Goal: Information Seeking & Learning: Learn about a topic

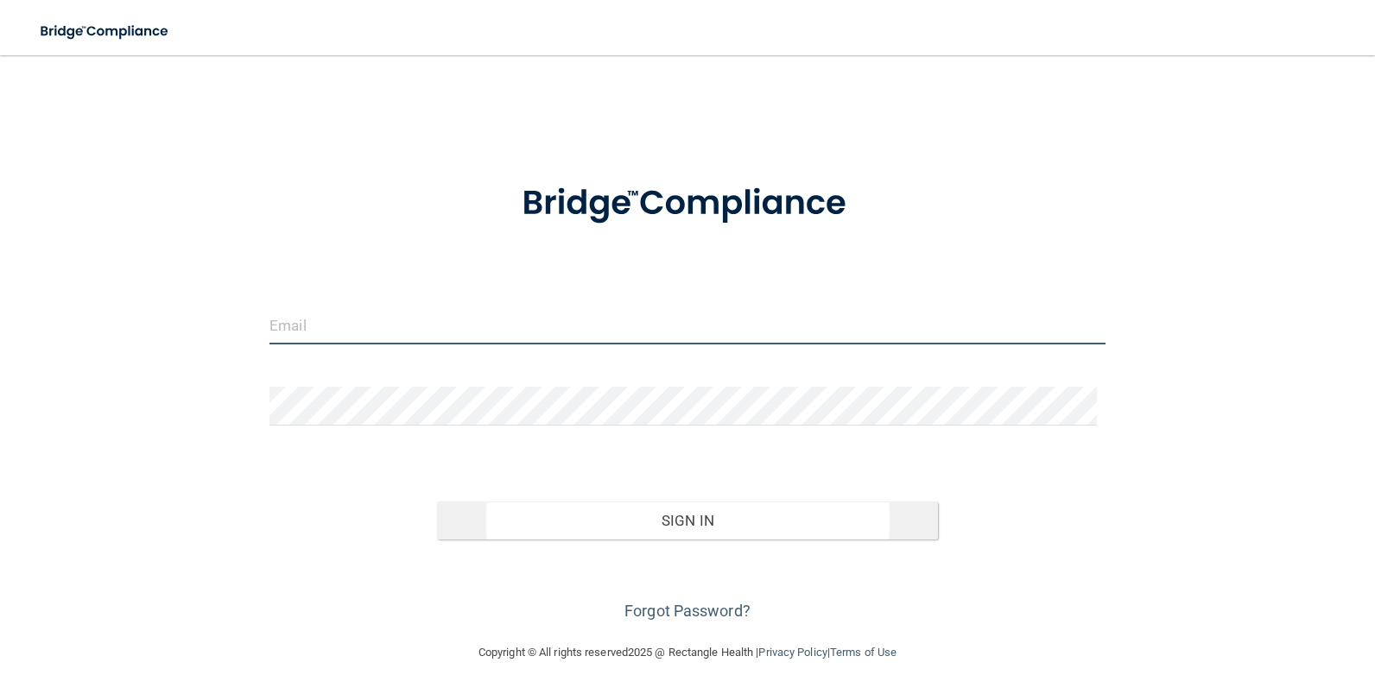
type input "[EMAIL_ADDRESS][DOMAIN_NAME]"
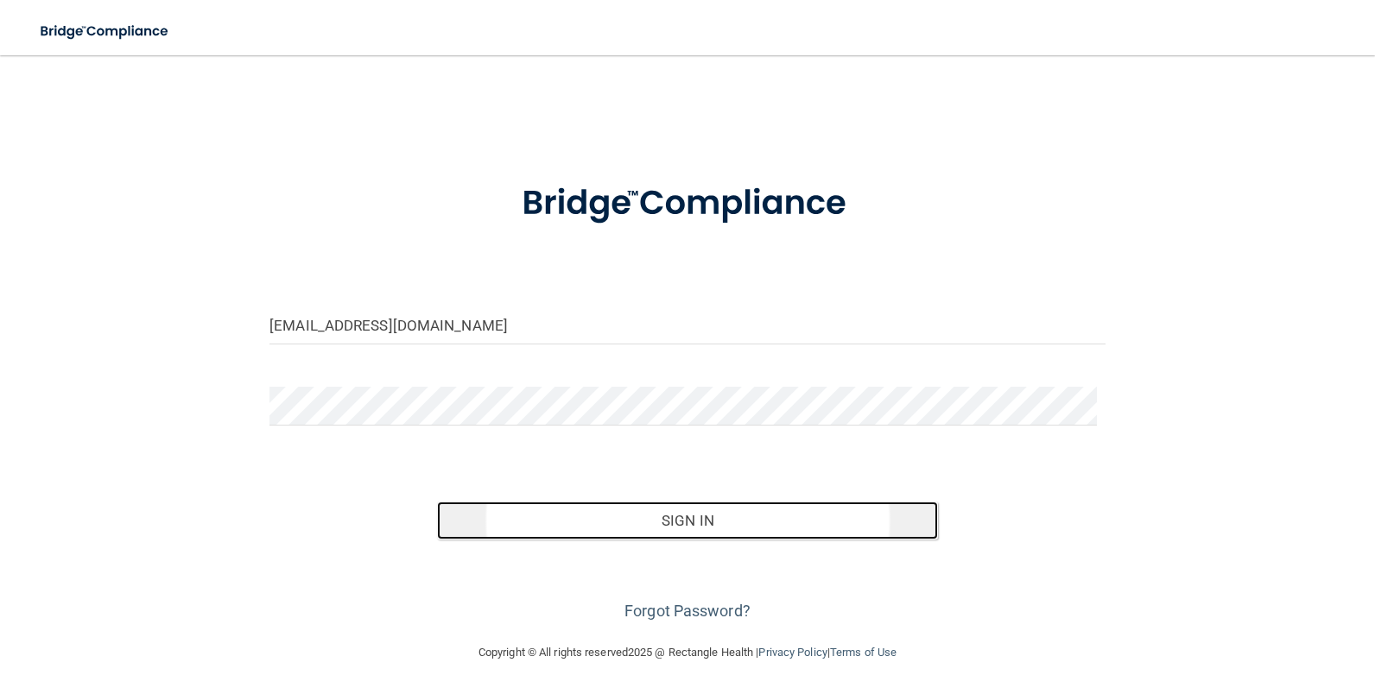
click at [686, 516] on button "Sign In" at bounding box center [688, 521] width 502 height 38
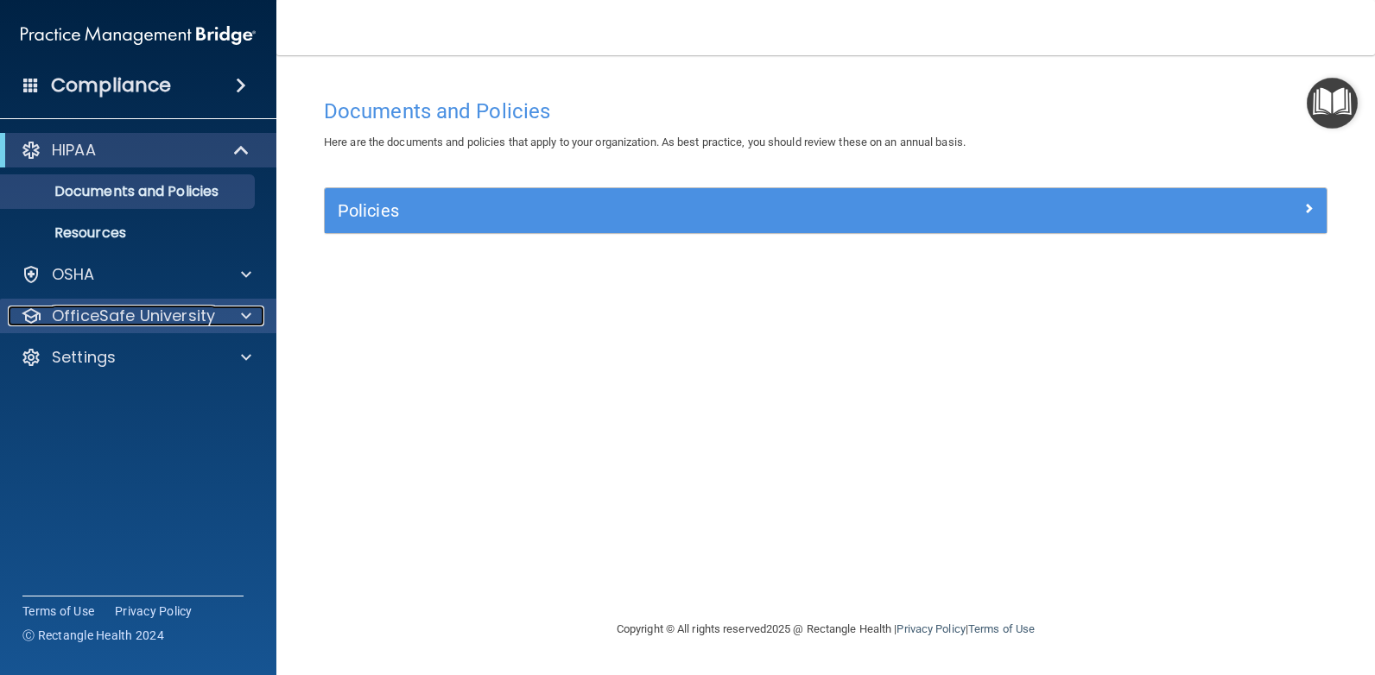
click at [136, 318] on p "OfficeSafe University" at bounding box center [133, 316] width 163 height 21
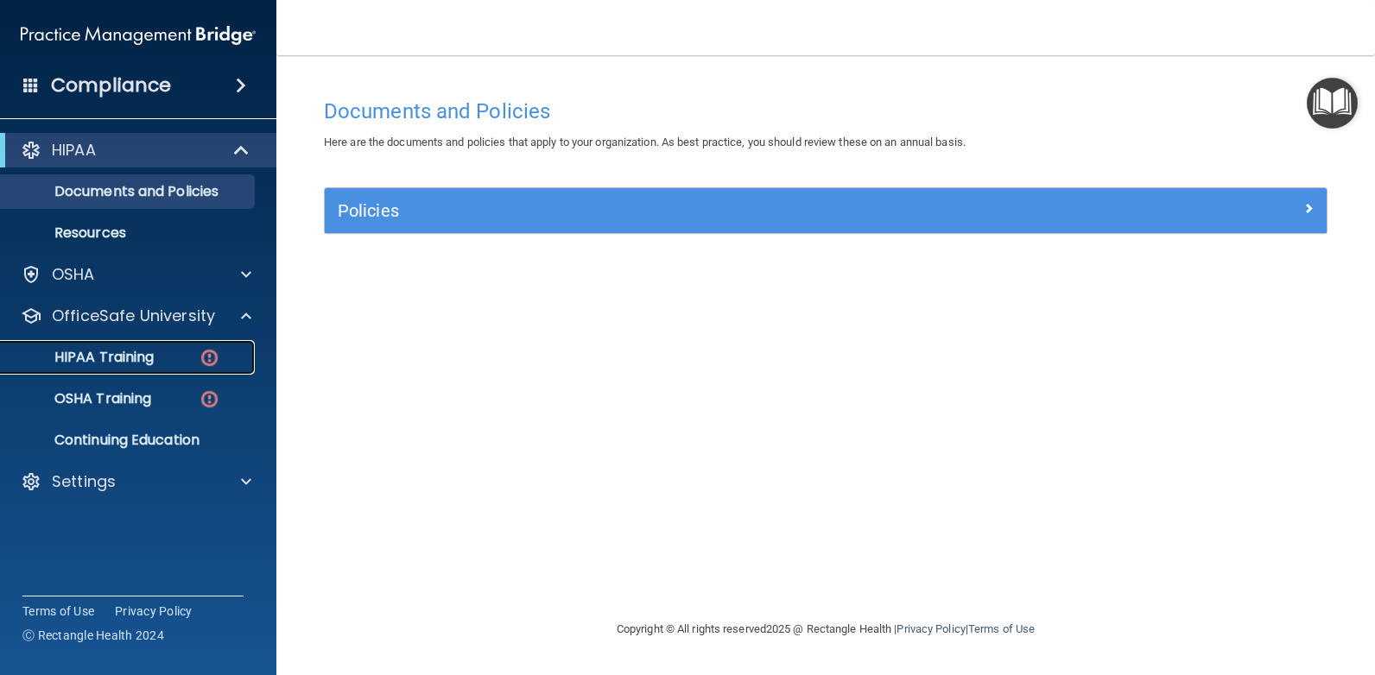
click at [136, 355] on p "HIPAA Training" at bounding box center [82, 357] width 142 height 17
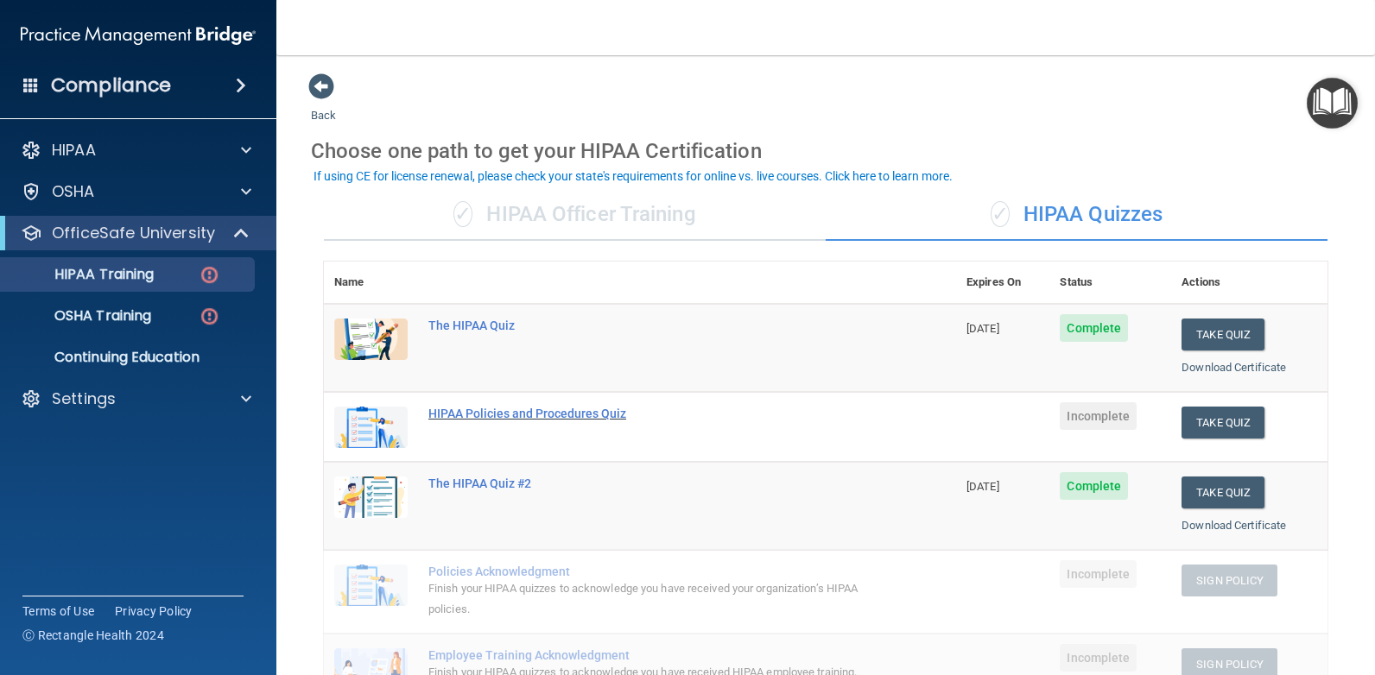
click at [579, 410] on div "HIPAA Policies and Procedures Quiz" at bounding box center [648, 414] width 441 height 14
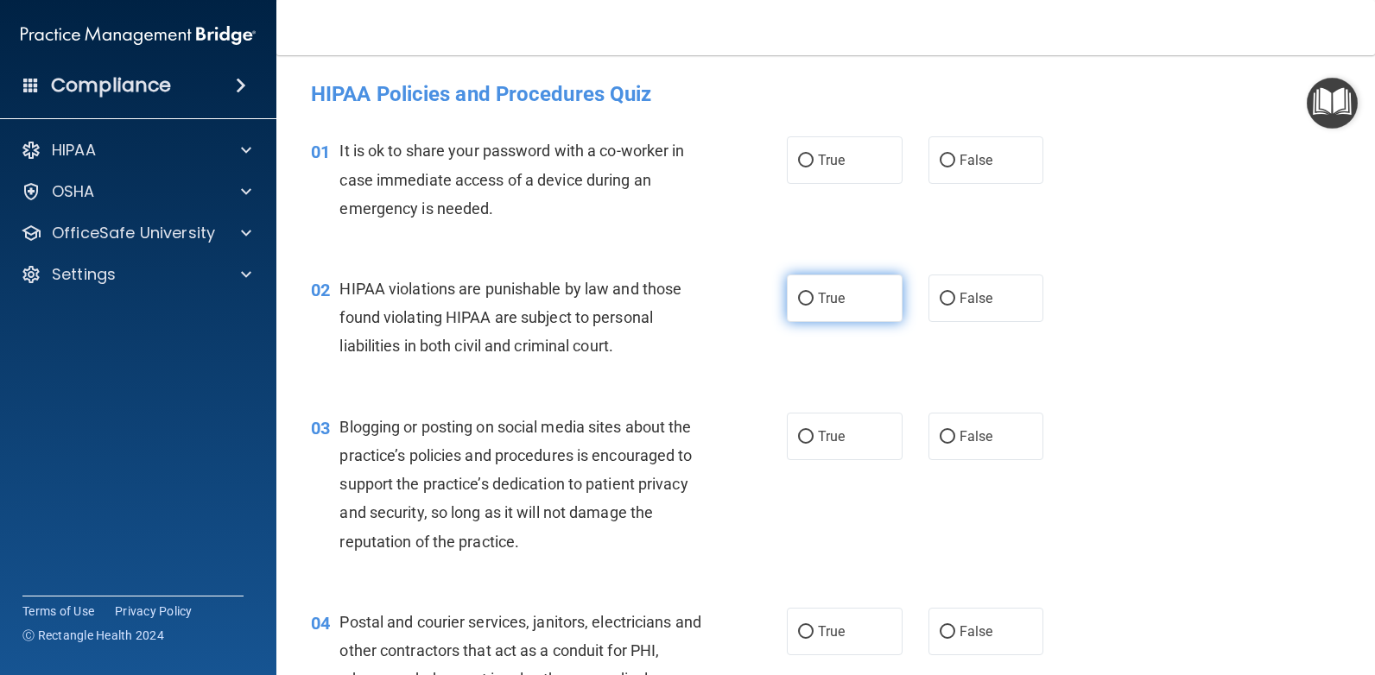
click at [798, 293] on input "True" at bounding box center [806, 299] width 16 height 13
radio input "true"
click at [940, 432] on input "False" at bounding box center [948, 437] width 16 height 13
radio input "true"
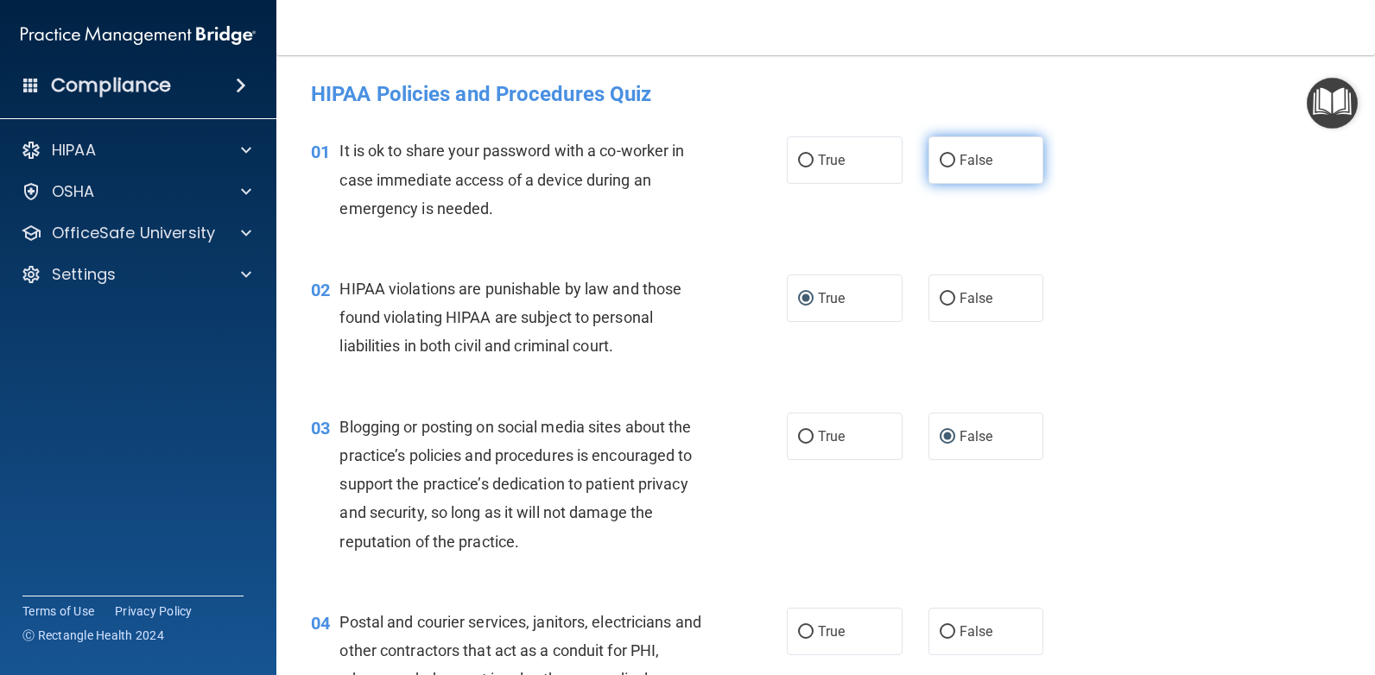
click at [943, 158] on input "False" at bounding box center [948, 161] width 16 height 13
radio input "true"
click at [798, 431] on input "True" at bounding box center [806, 437] width 16 height 13
radio input "true"
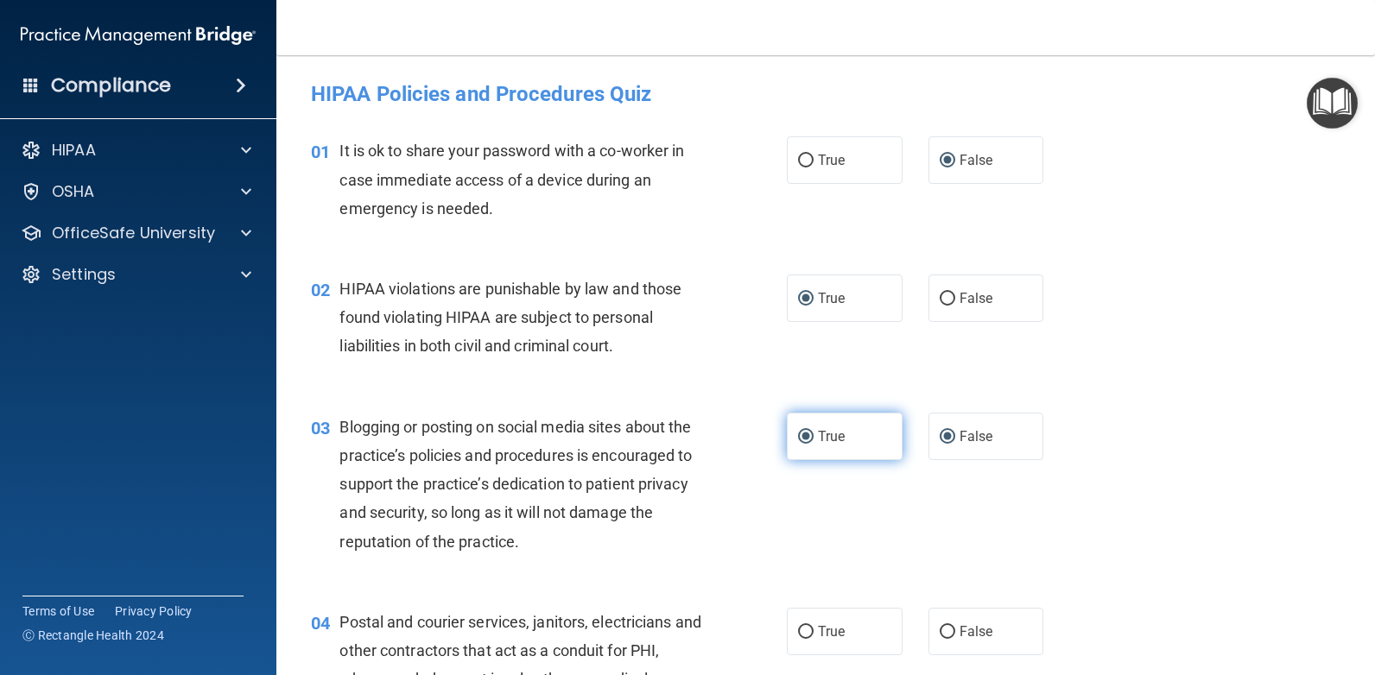
radio input "false"
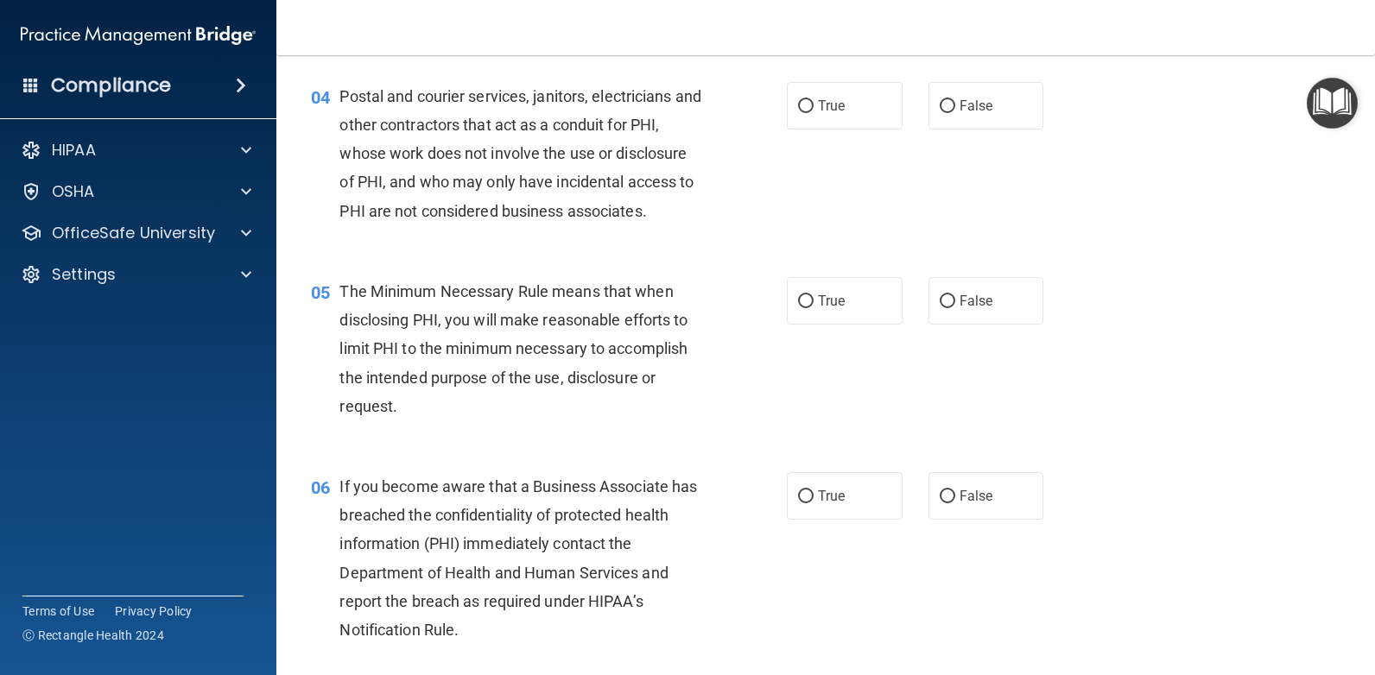
scroll to position [534, 0]
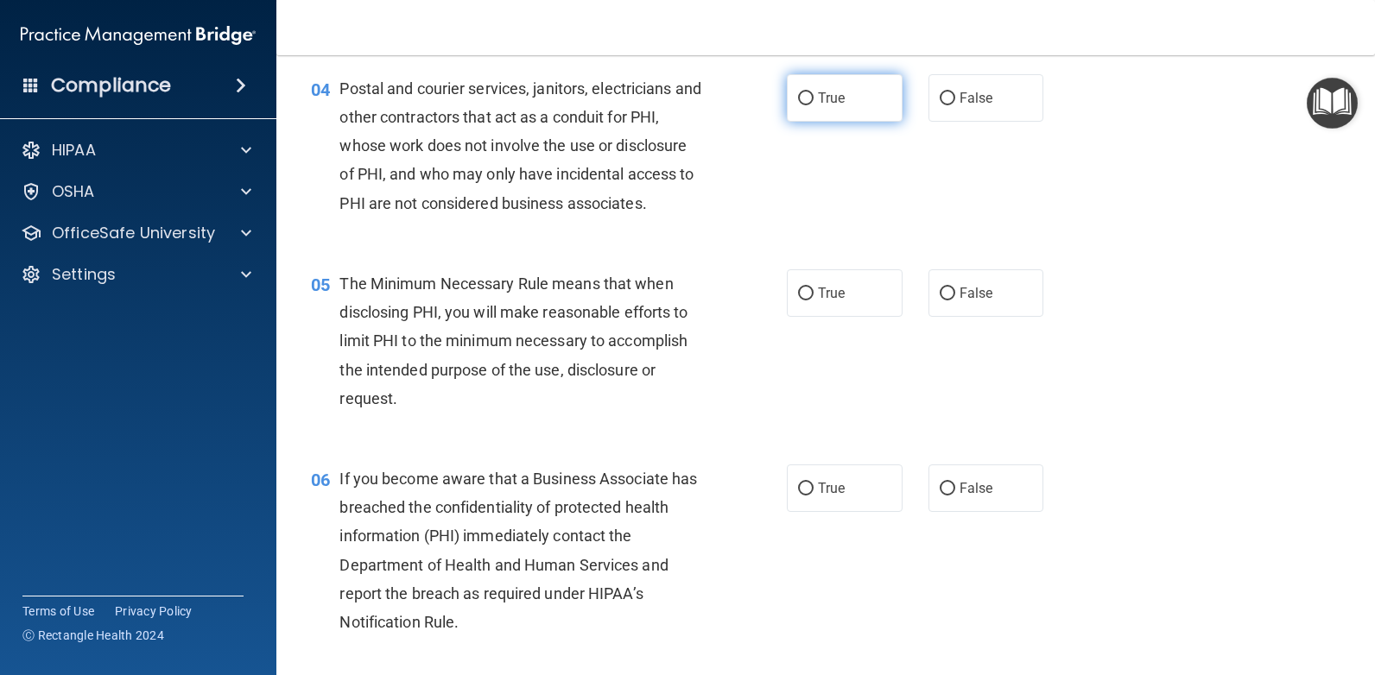
click at [800, 97] on input "True" at bounding box center [806, 98] width 16 height 13
radio input "true"
drag, startPoint x: 799, startPoint y: 293, endPoint x: 808, endPoint y: 385, distance: 92.9
click at [798, 293] on input "True" at bounding box center [806, 294] width 16 height 13
radio input "true"
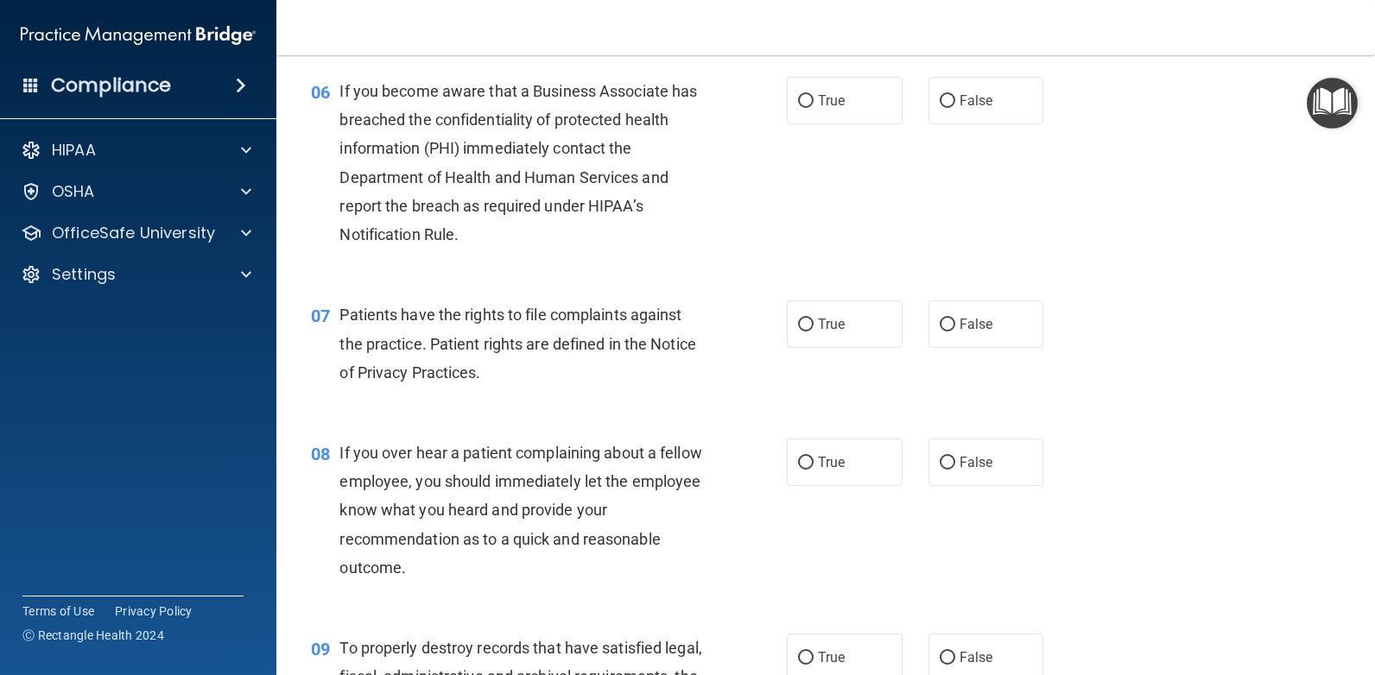
scroll to position [936, 0]
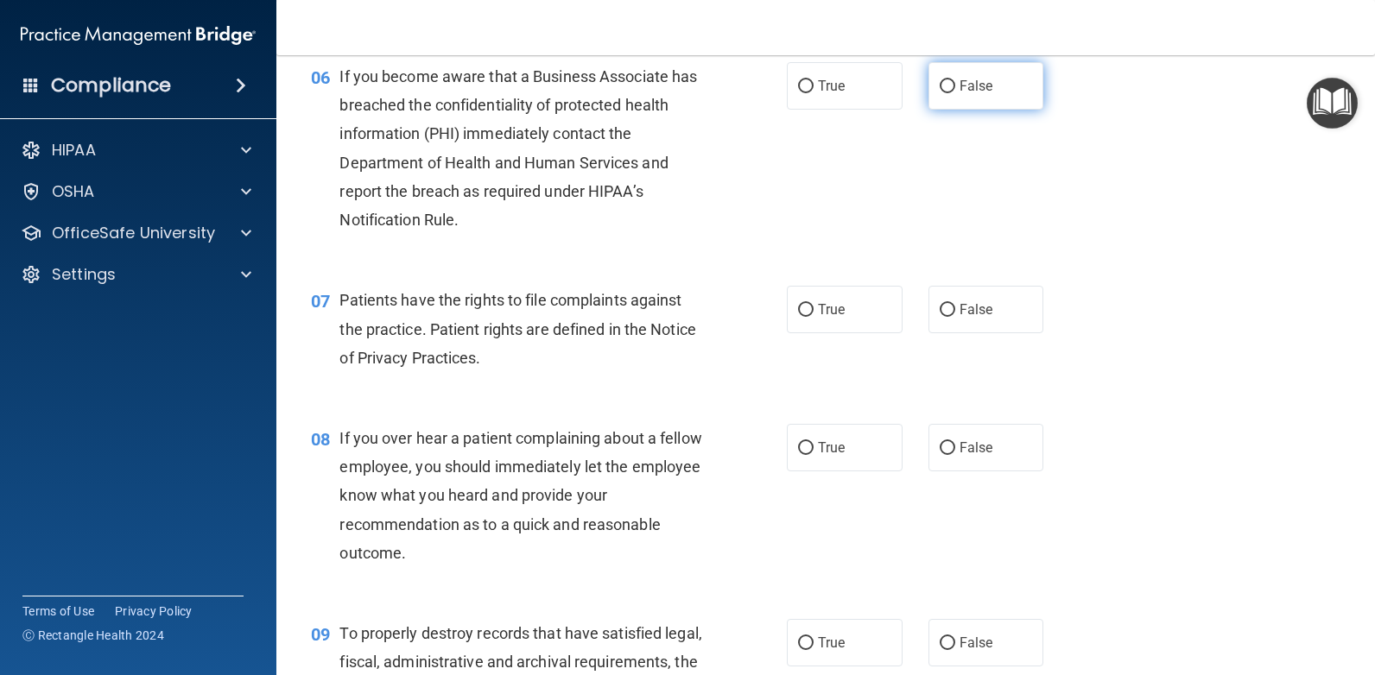
click at [946, 83] on input "False" at bounding box center [948, 86] width 16 height 13
radio input "true"
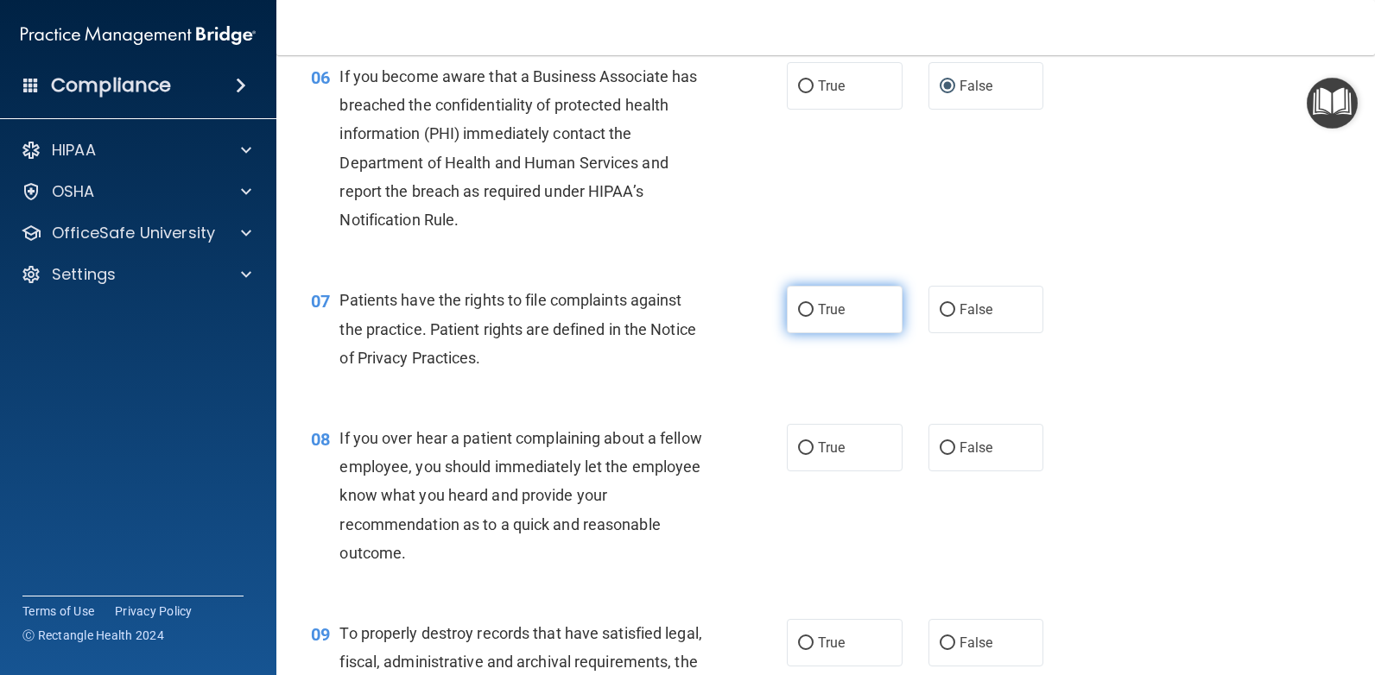
click at [798, 307] on input "True" at bounding box center [806, 310] width 16 height 13
radio input "true"
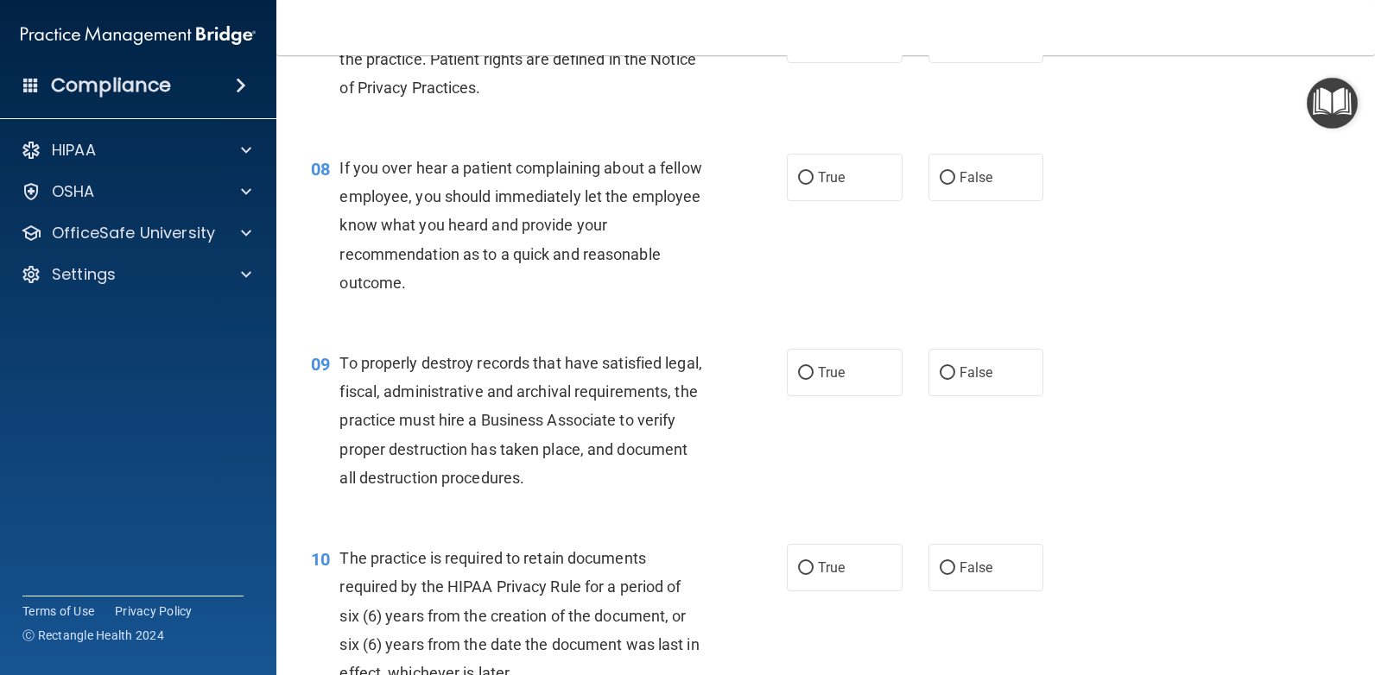
scroll to position [1133, 0]
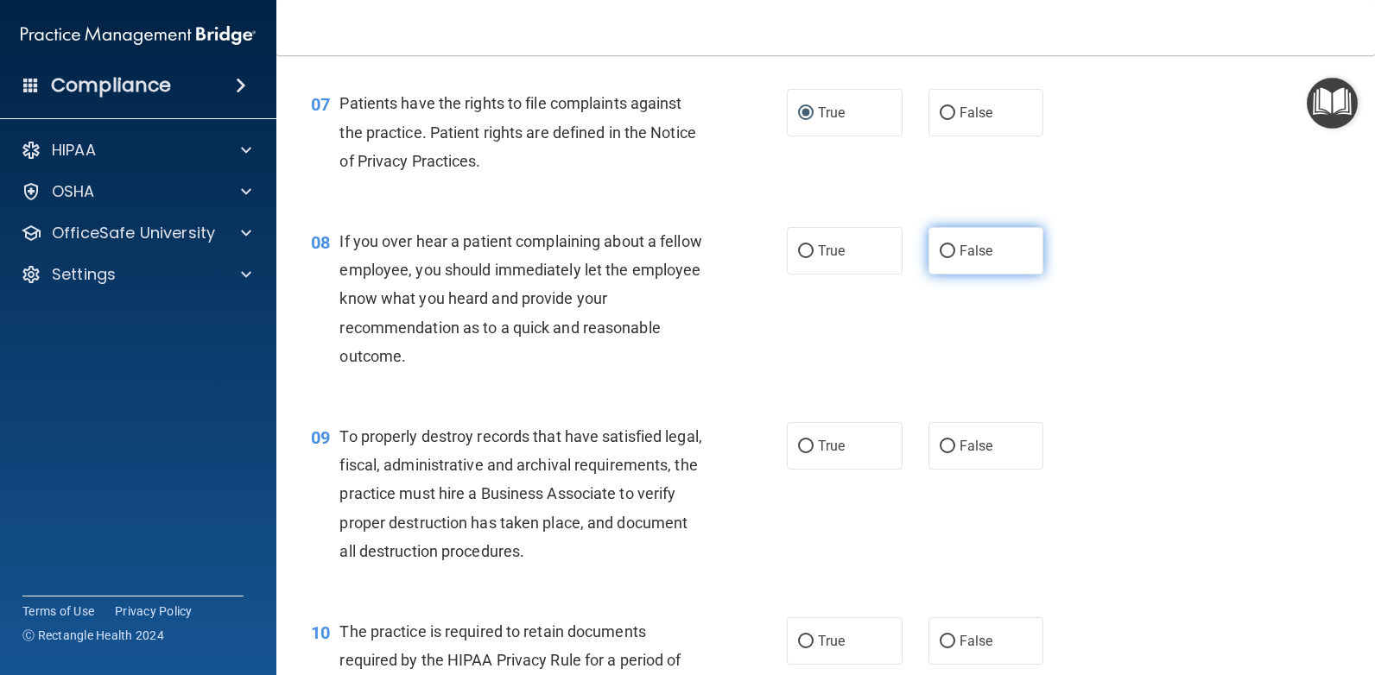
click at [940, 245] on input "False" at bounding box center [948, 251] width 16 height 13
radio input "true"
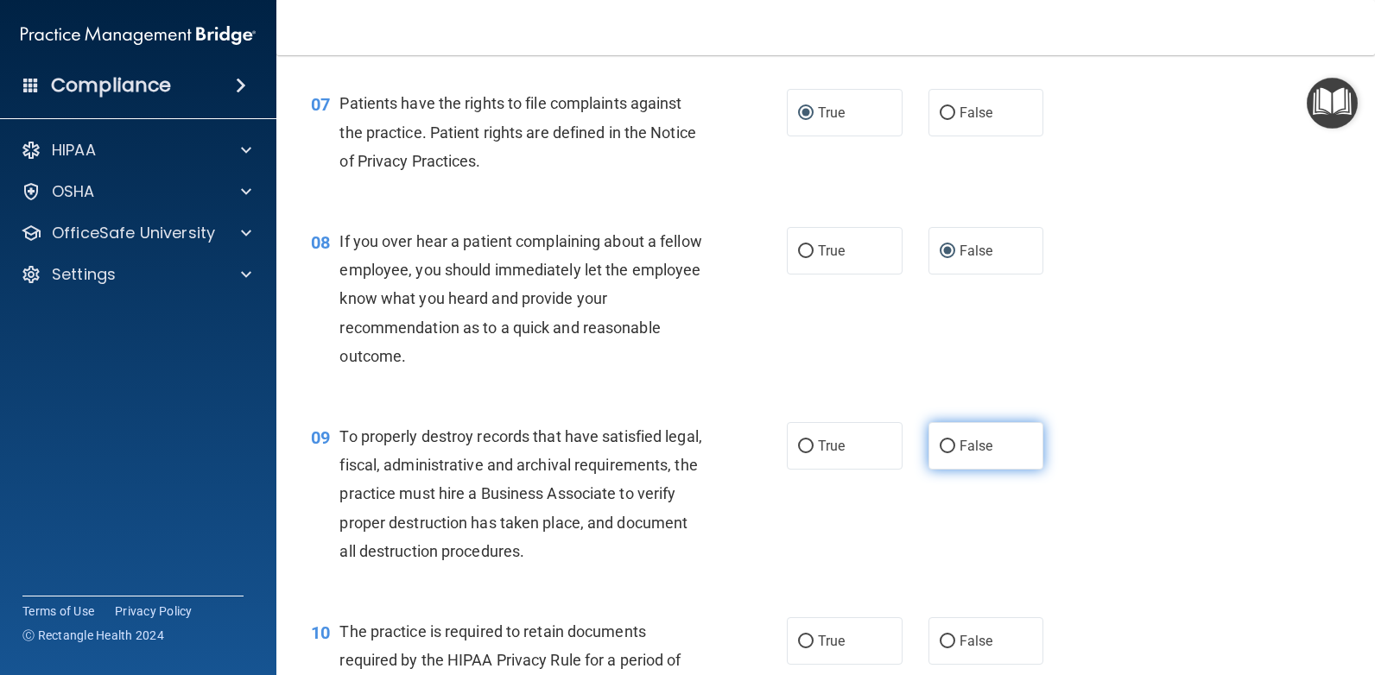
click at [945, 446] on input "False" at bounding box center [948, 446] width 16 height 13
radio input "true"
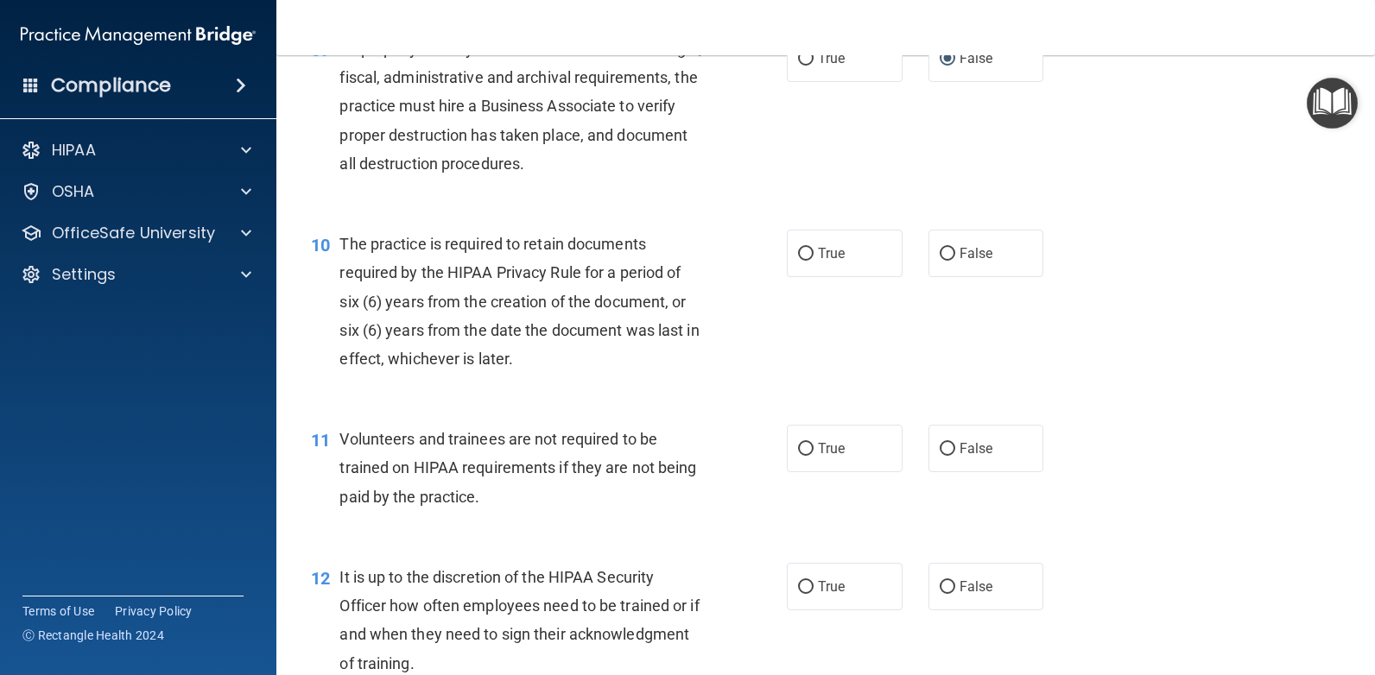
scroll to position [1462, 0]
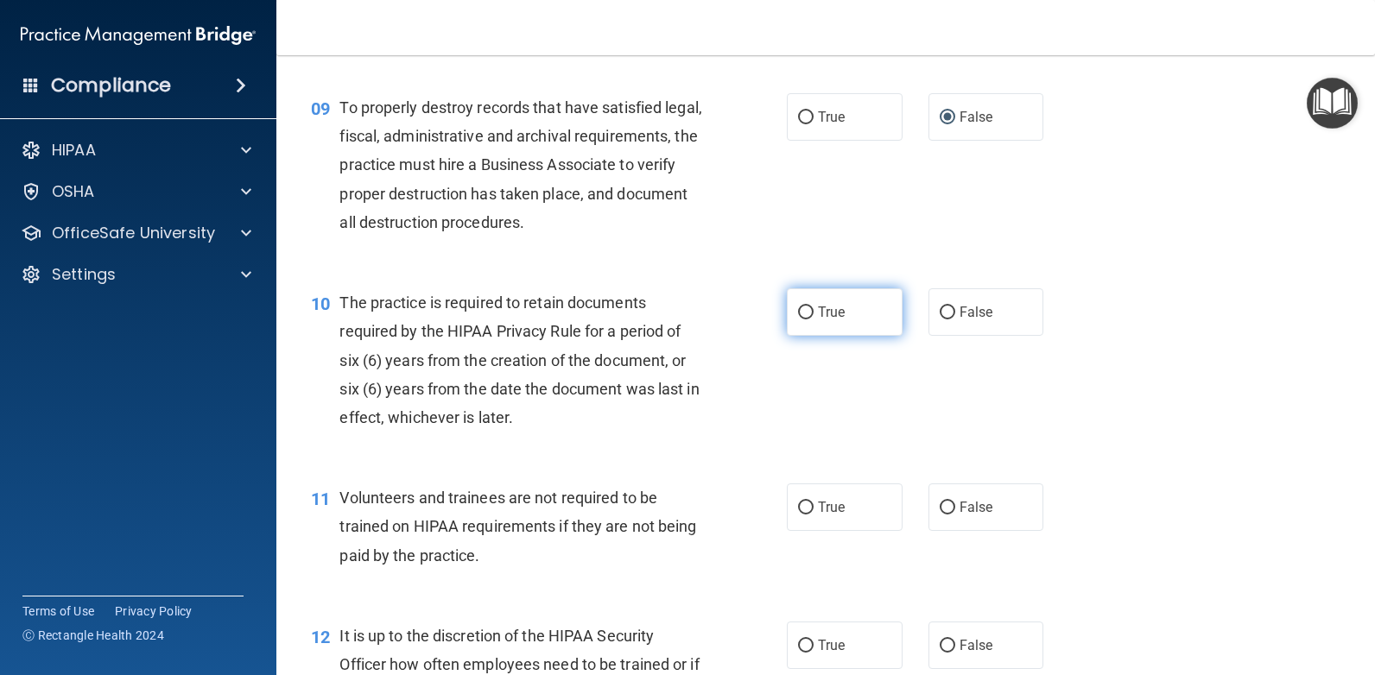
click at [800, 311] on input "True" at bounding box center [806, 313] width 16 height 13
radio input "true"
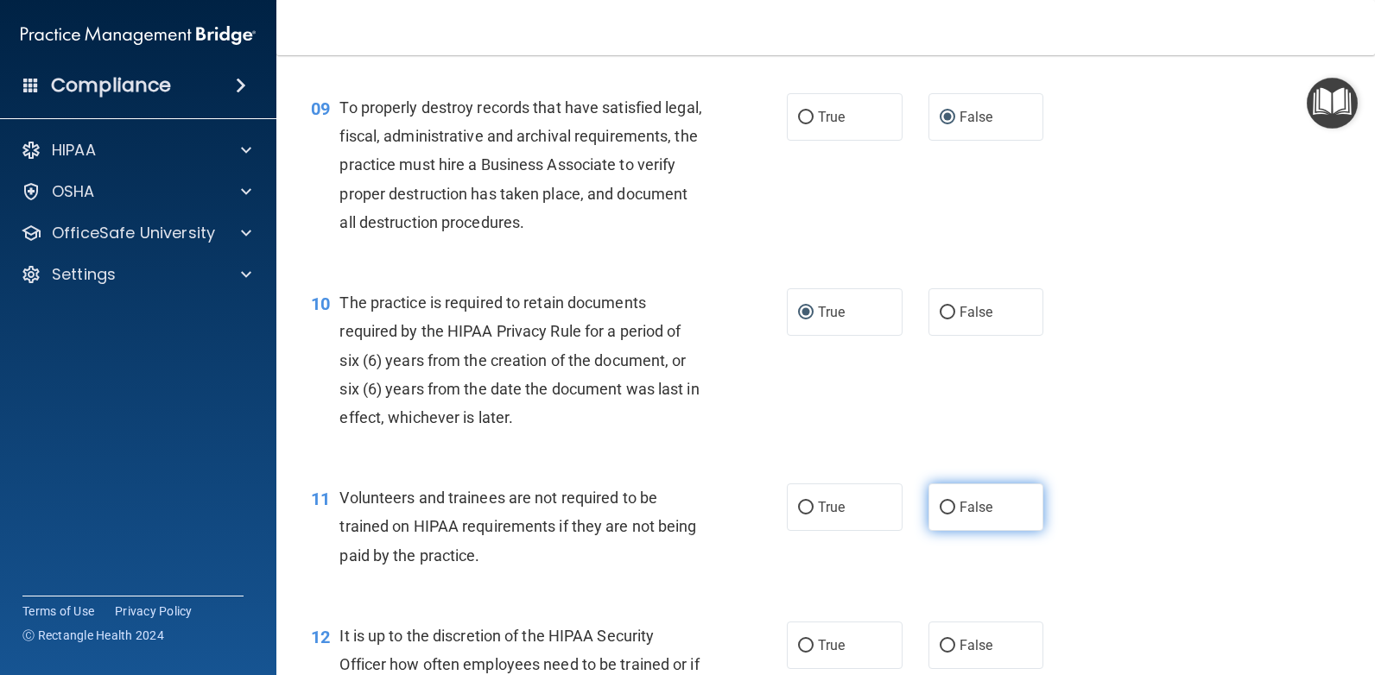
click at [940, 508] on input "False" at bounding box center [948, 508] width 16 height 13
radio input "true"
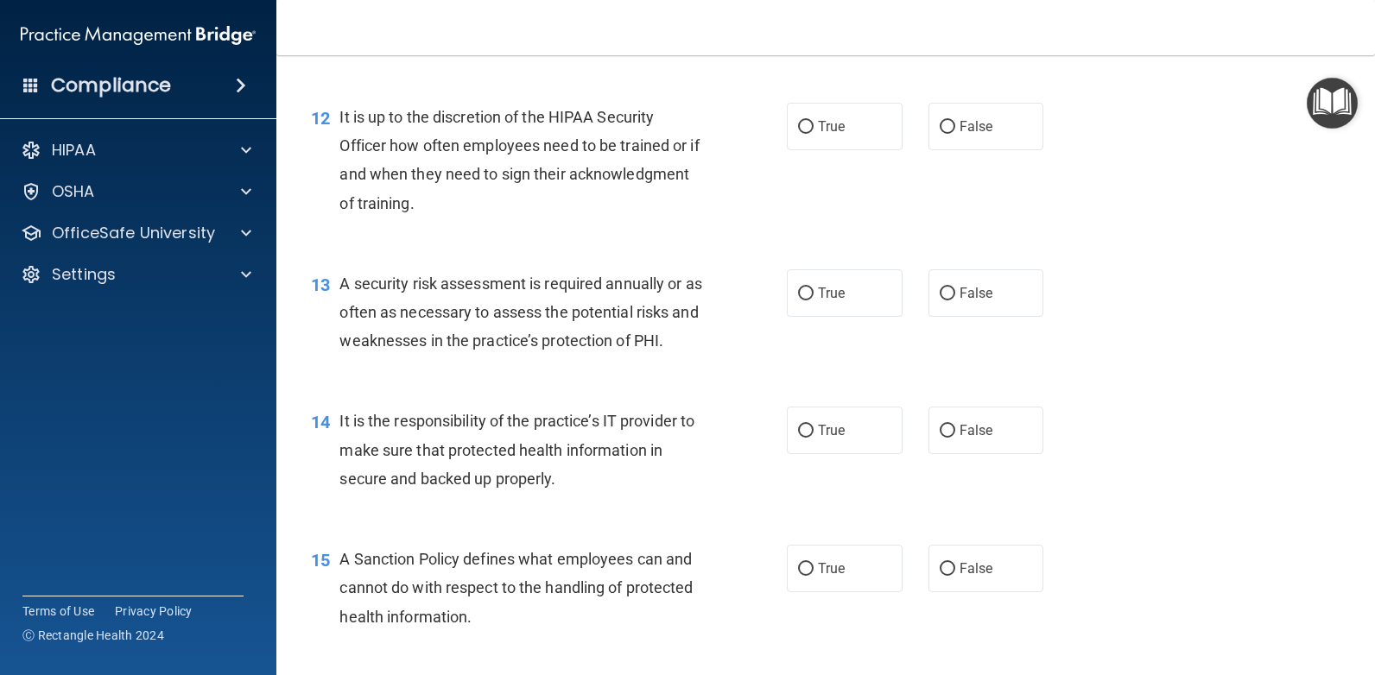
scroll to position [2003, 0]
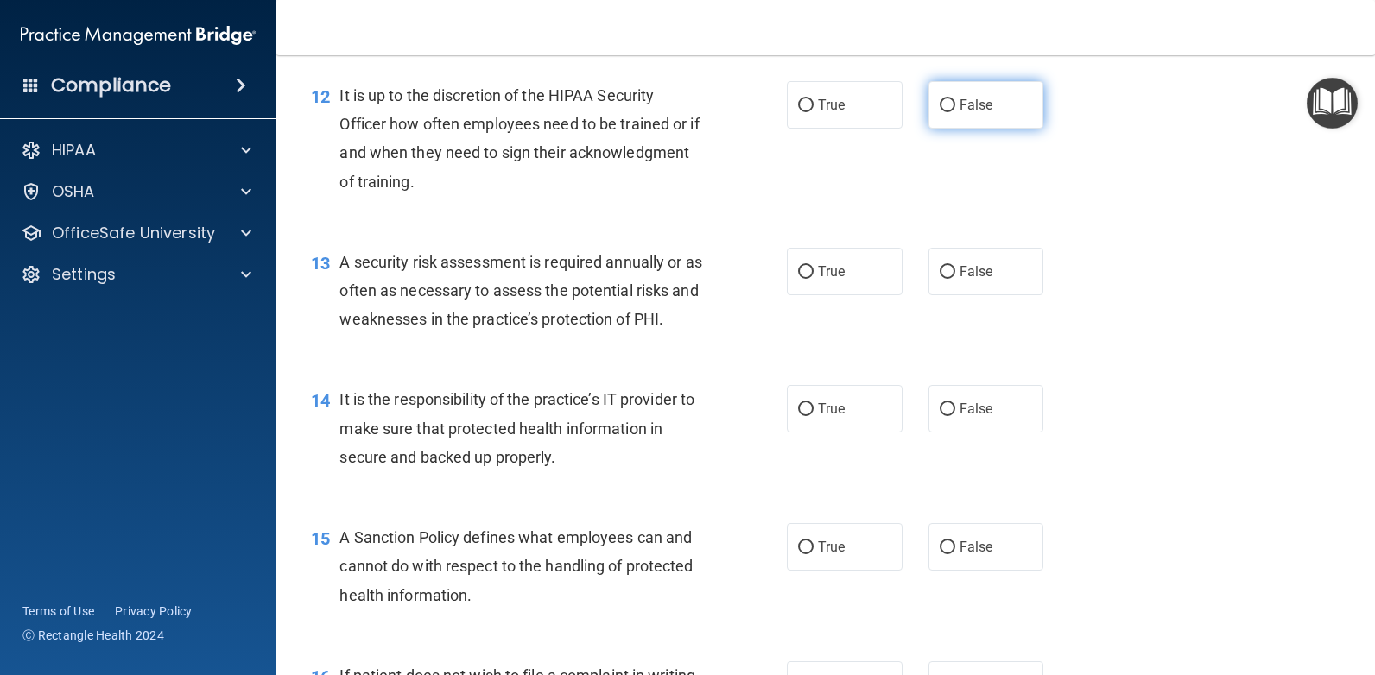
click at [940, 105] on input "False" at bounding box center [948, 105] width 16 height 13
radio input "true"
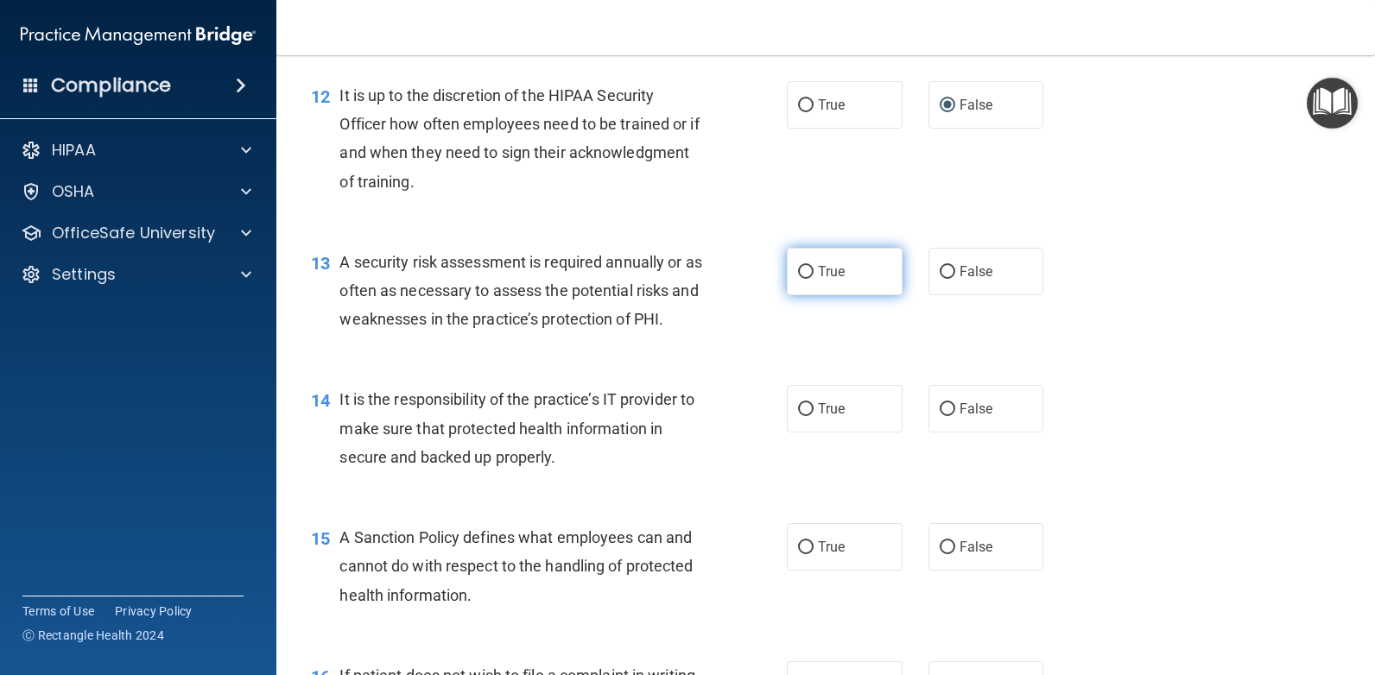
click at [798, 268] on input "True" at bounding box center [806, 272] width 16 height 13
radio input "true"
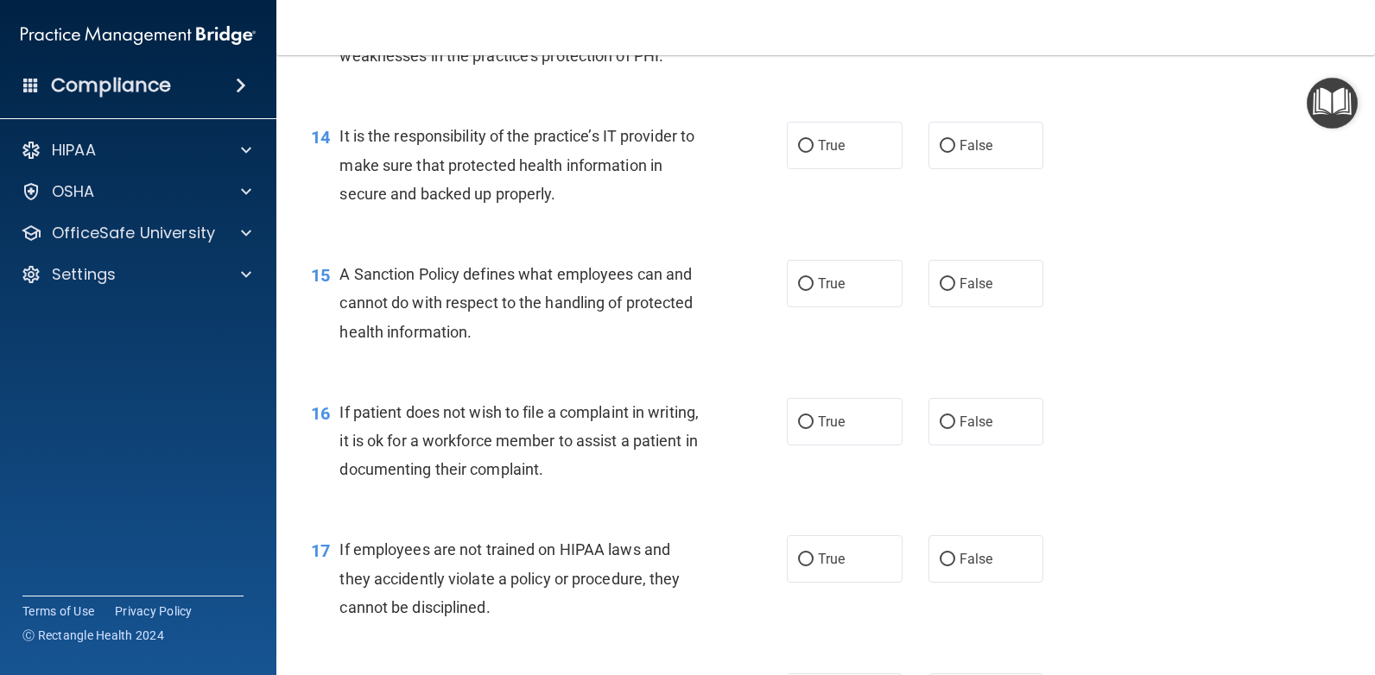
scroll to position [2302, 0]
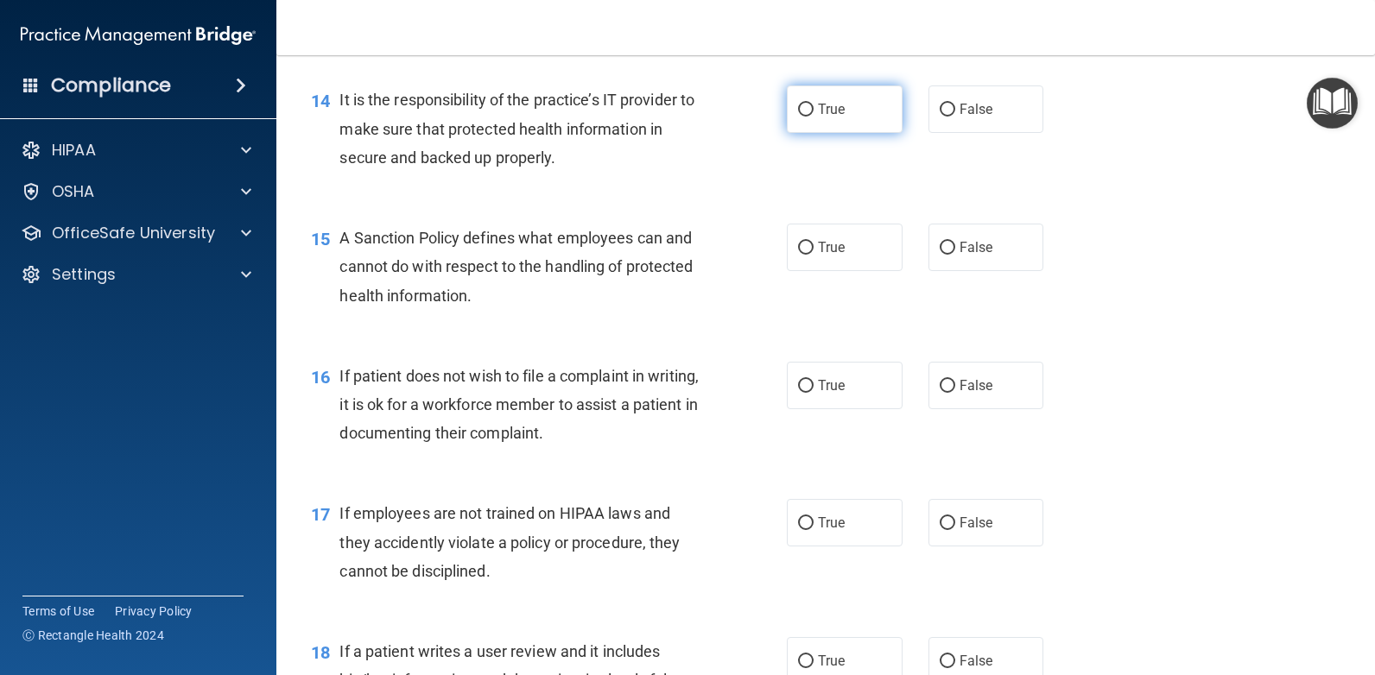
click at [800, 106] on input "True" at bounding box center [806, 110] width 16 height 13
radio input "true"
click at [798, 247] on input "True" at bounding box center [806, 248] width 16 height 13
radio input "true"
click at [798, 386] on input "True" at bounding box center [806, 386] width 16 height 13
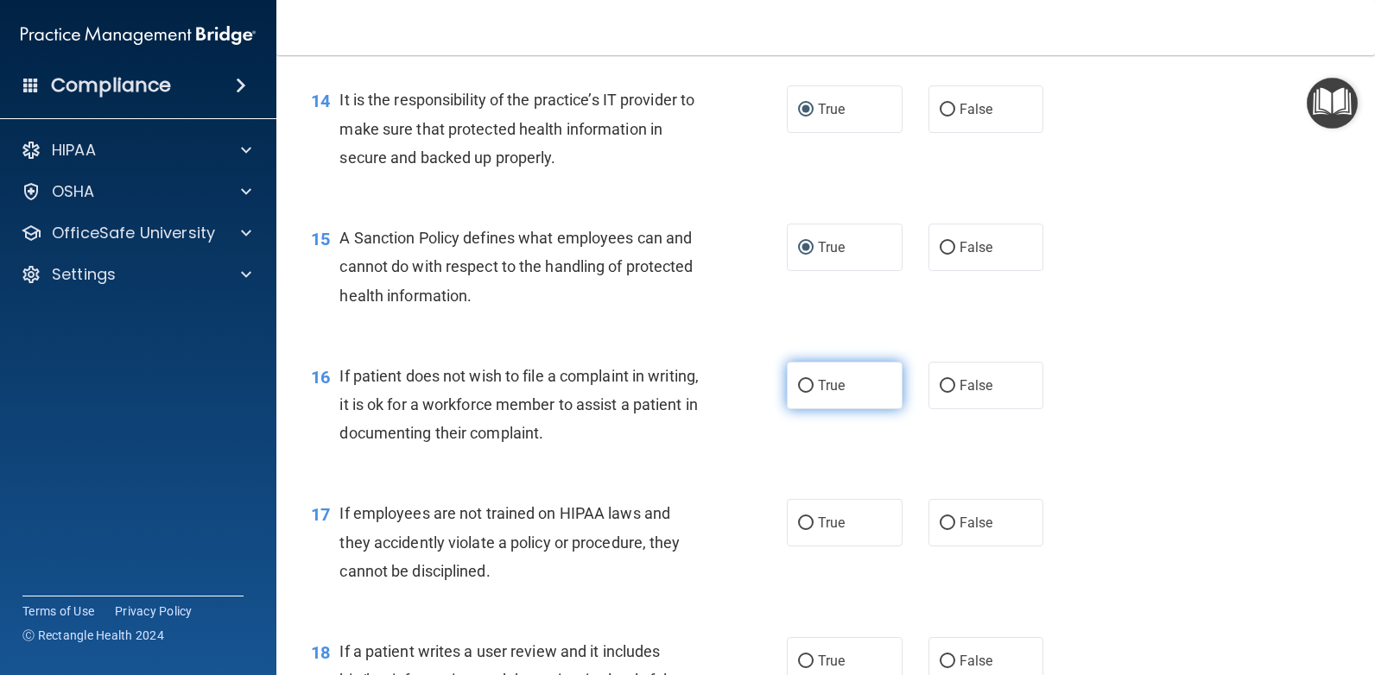
radio input "true"
click at [940, 517] on input "False" at bounding box center [948, 523] width 16 height 13
radio input "true"
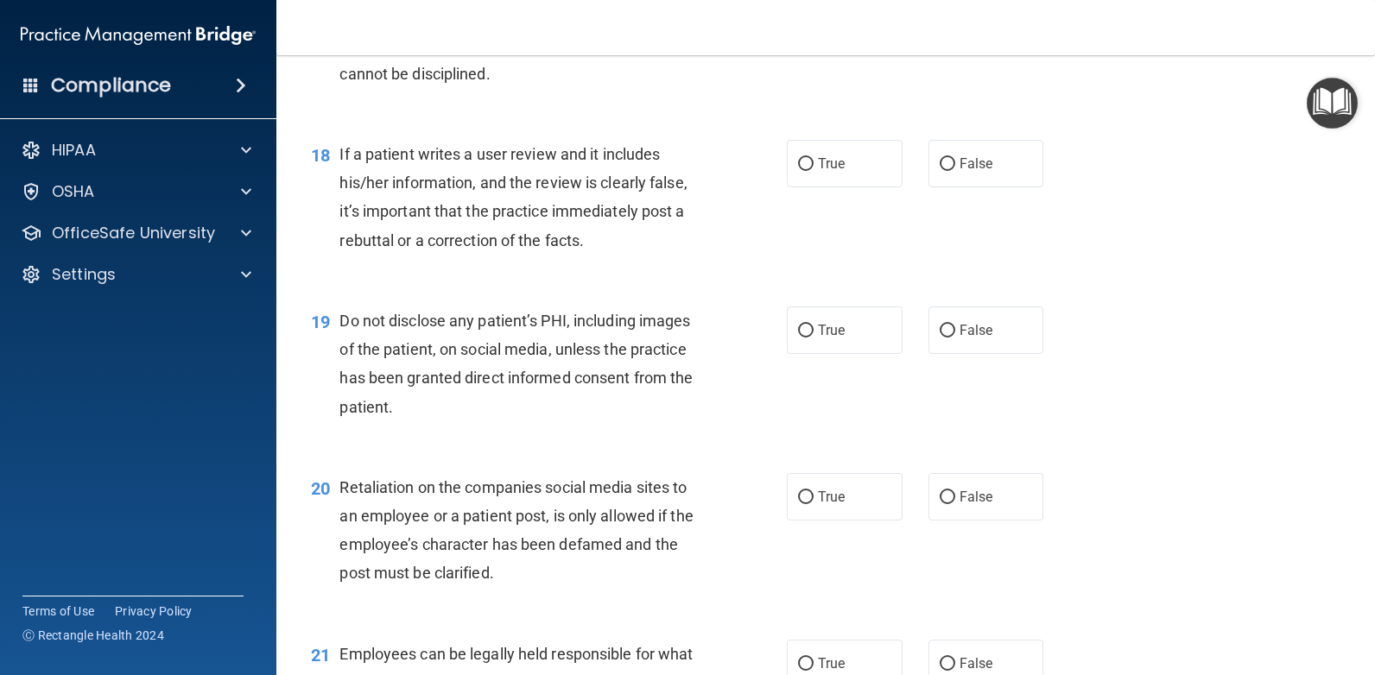
scroll to position [2829, 0]
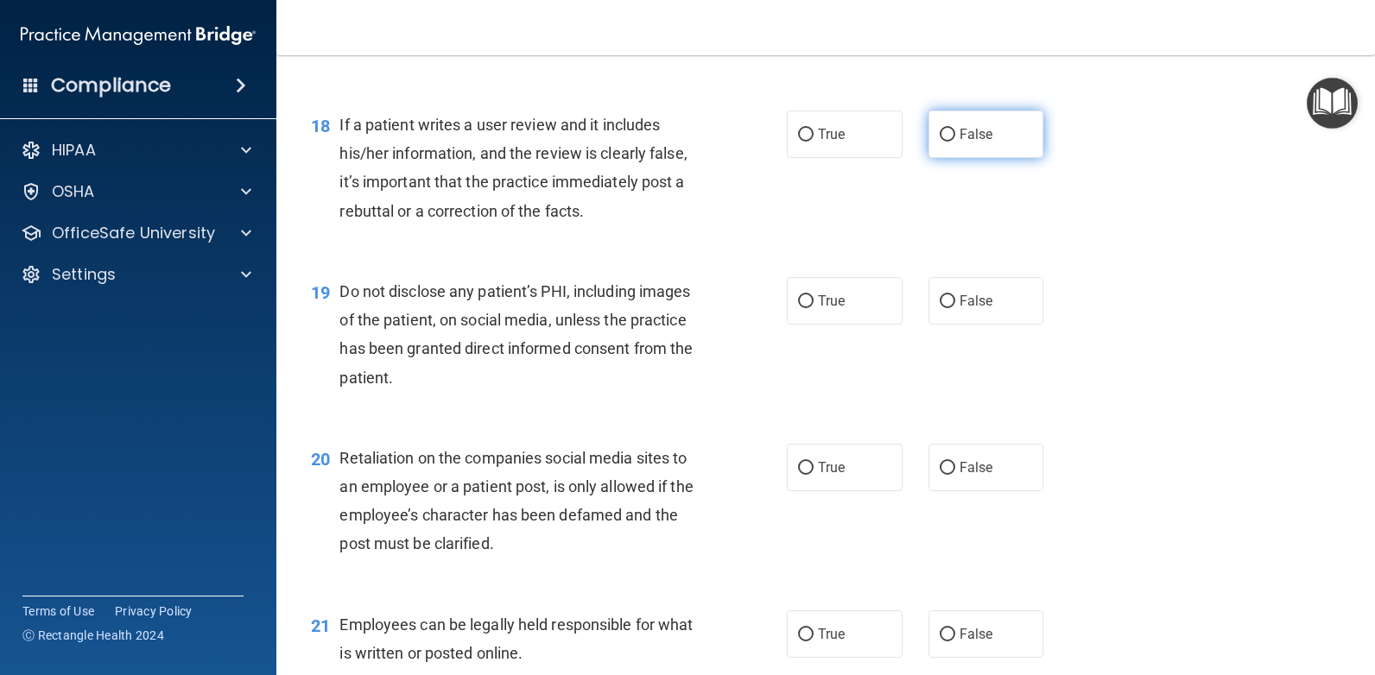
click at [942, 136] on input "False" at bounding box center [948, 135] width 16 height 13
radio input "true"
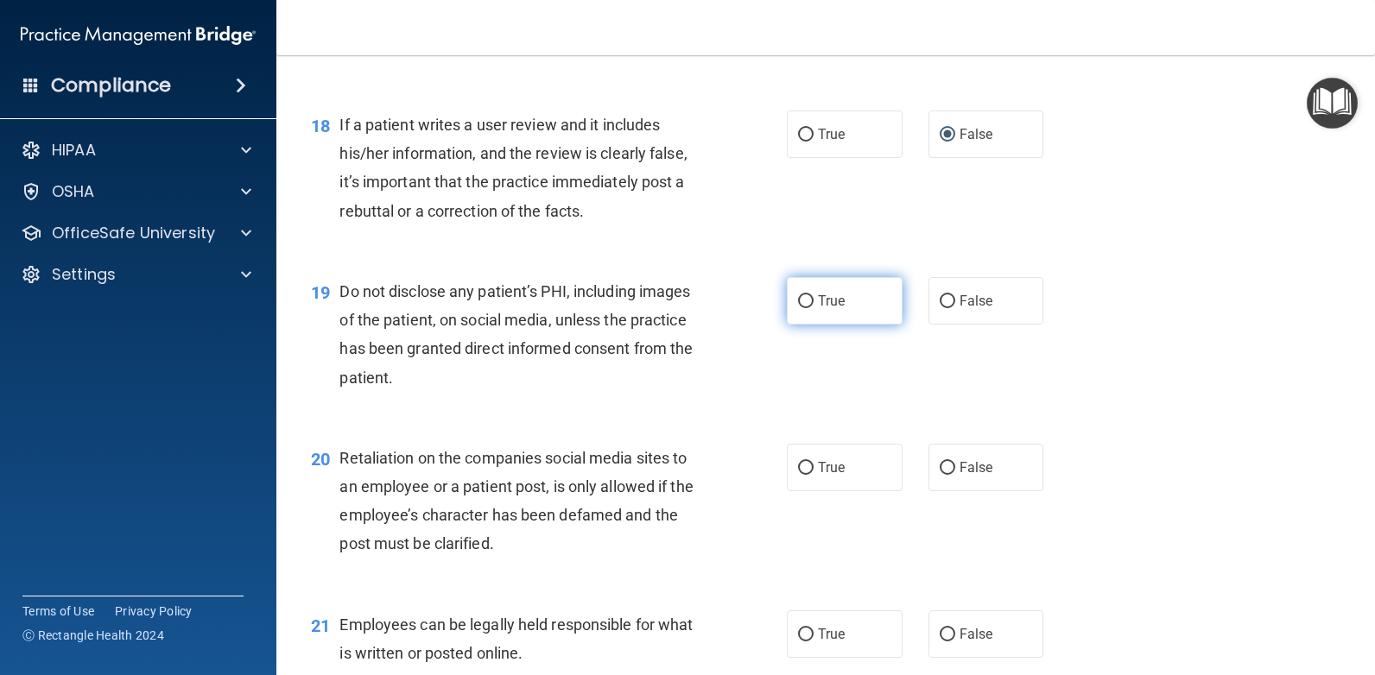
click at [800, 300] on input "True" at bounding box center [806, 301] width 16 height 13
radio input "true"
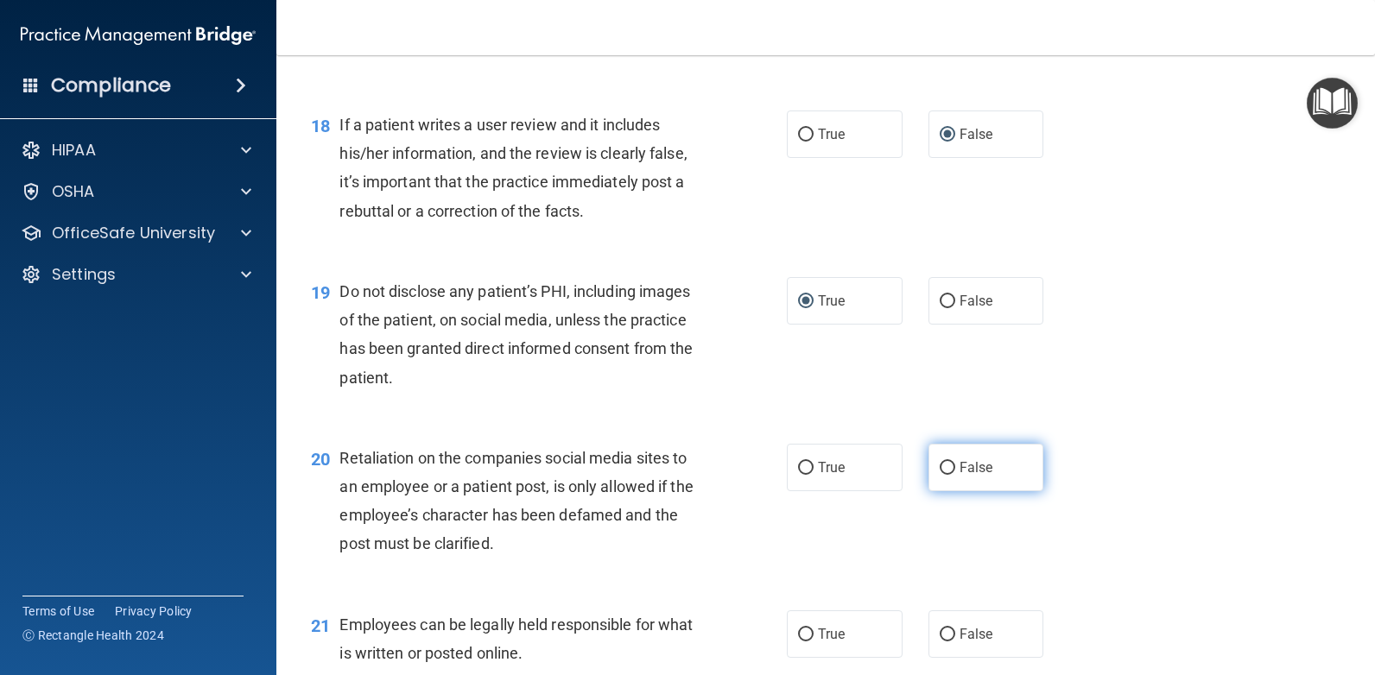
click at [940, 466] on input "False" at bounding box center [948, 468] width 16 height 13
radio input "true"
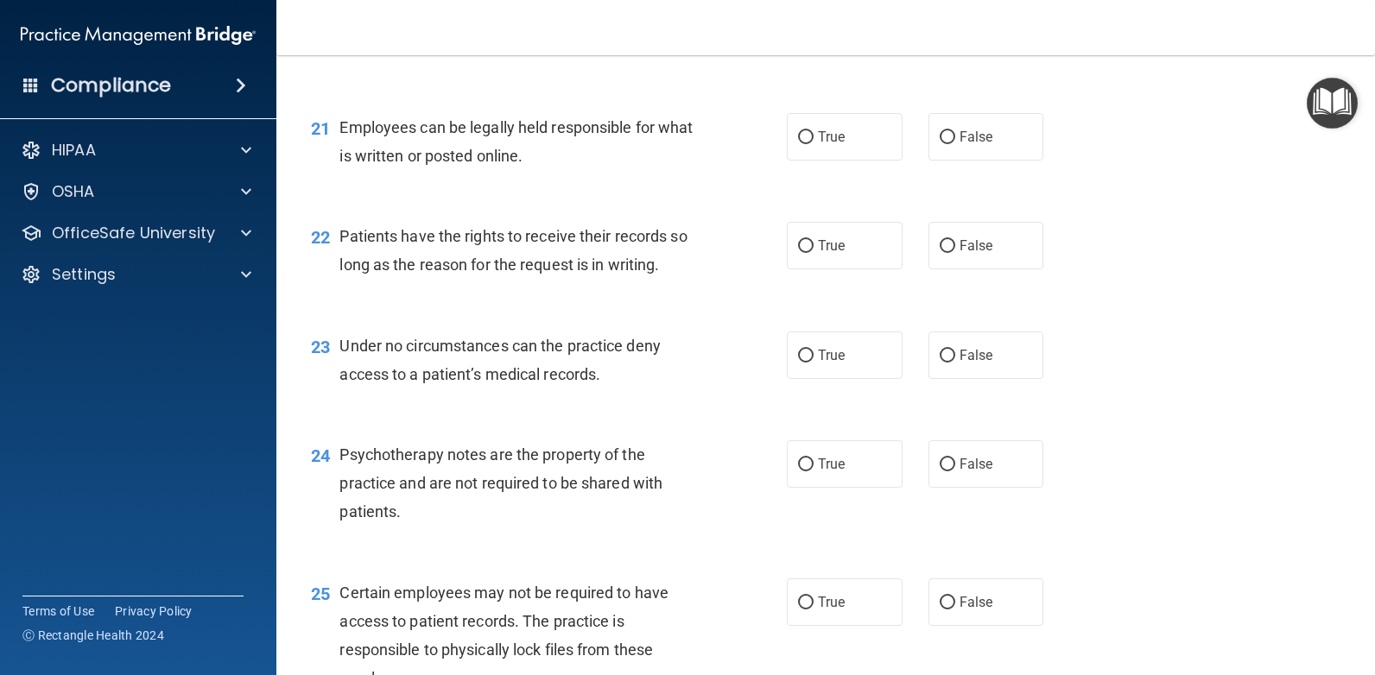
scroll to position [3370, 0]
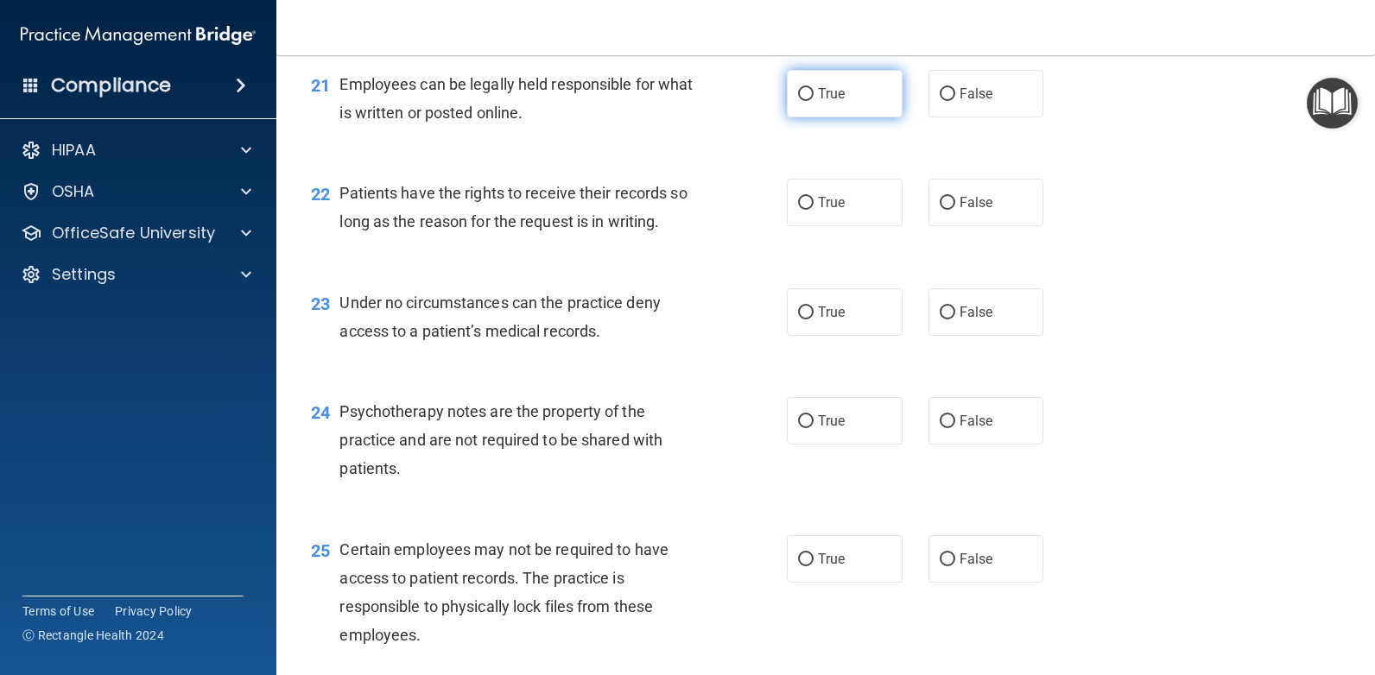
click at [798, 93] on input "True" at bounding box center [806, 94] width 16 height 13
radio input "true"
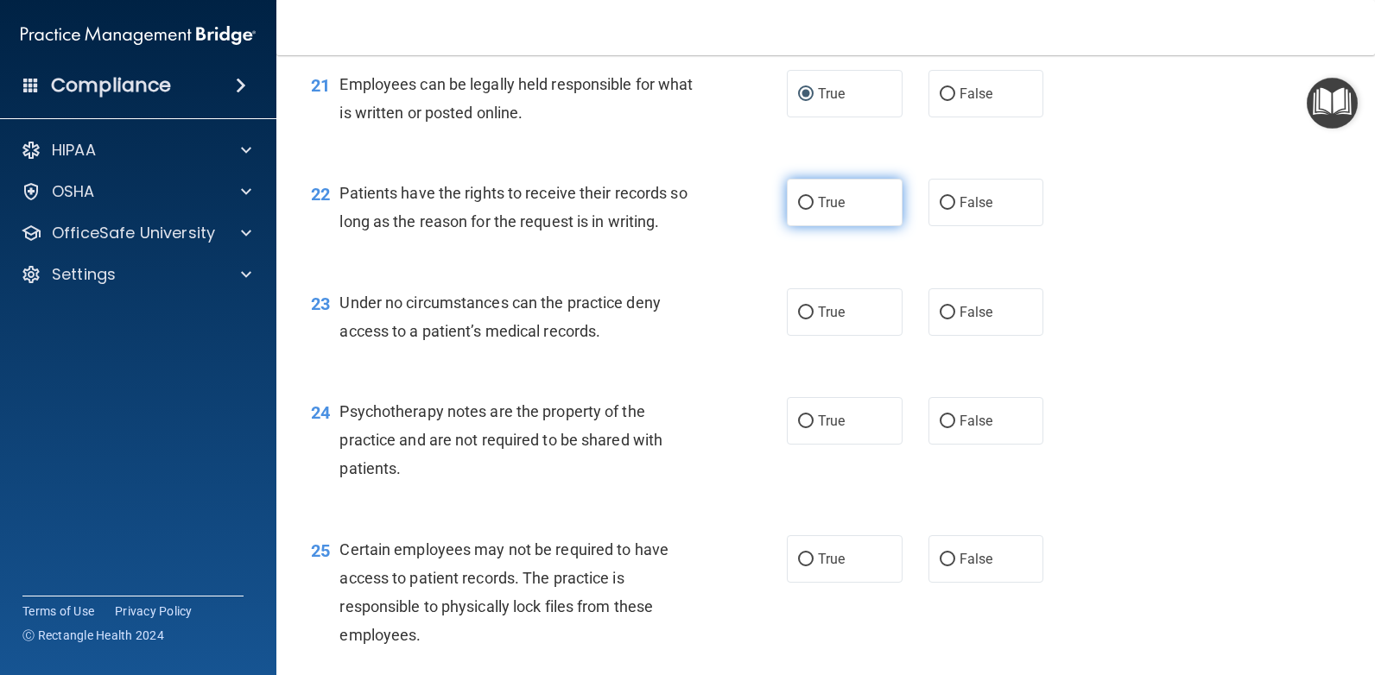
click at [798, 202] on input "True" at bounding box center [806, 203] width 16 height 13
radio input "true"
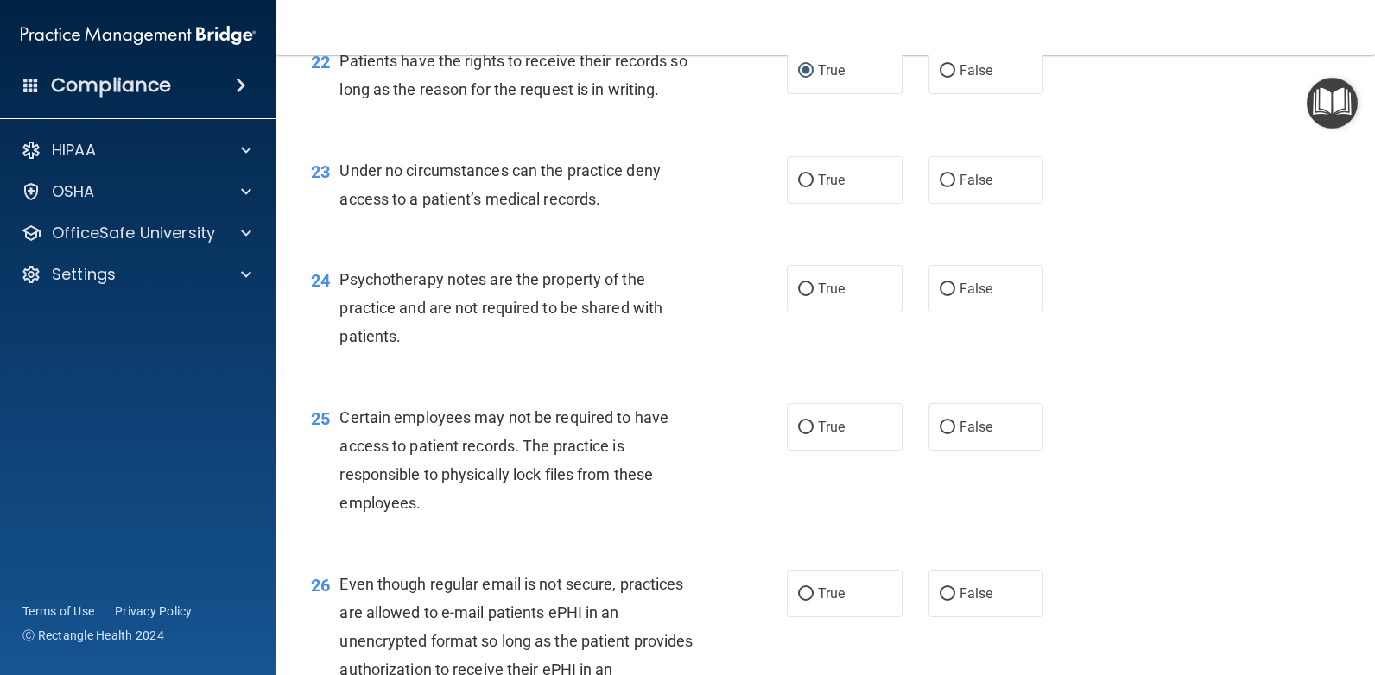
scroll to position [3604, 0]
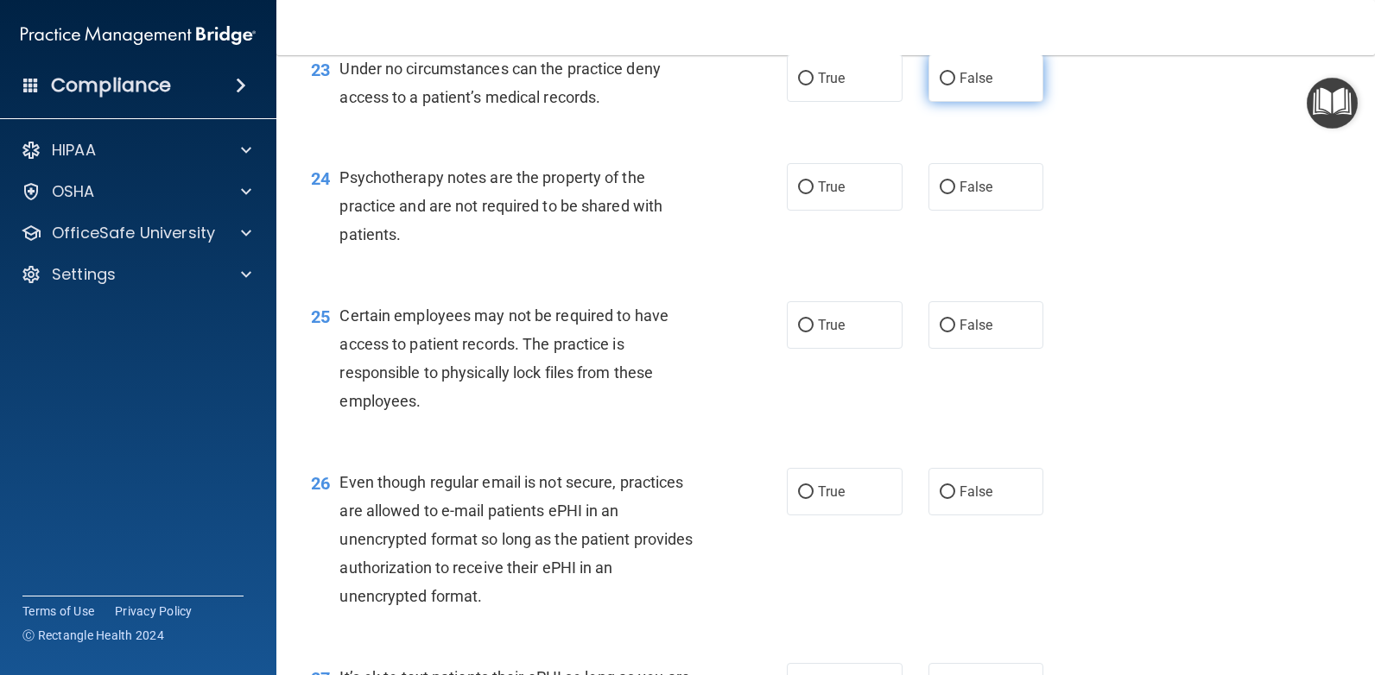
click at [940, 73] on input "False" at bounding box center [948, 79] width 16 height 13
radio input "true"
click at [789, 182] on label "True" at bounding box center [845, 186] width 116 height 47
click at [798, 182] on input "True" at bounding box center [806, 187] width 16 height 13
radio input "true"
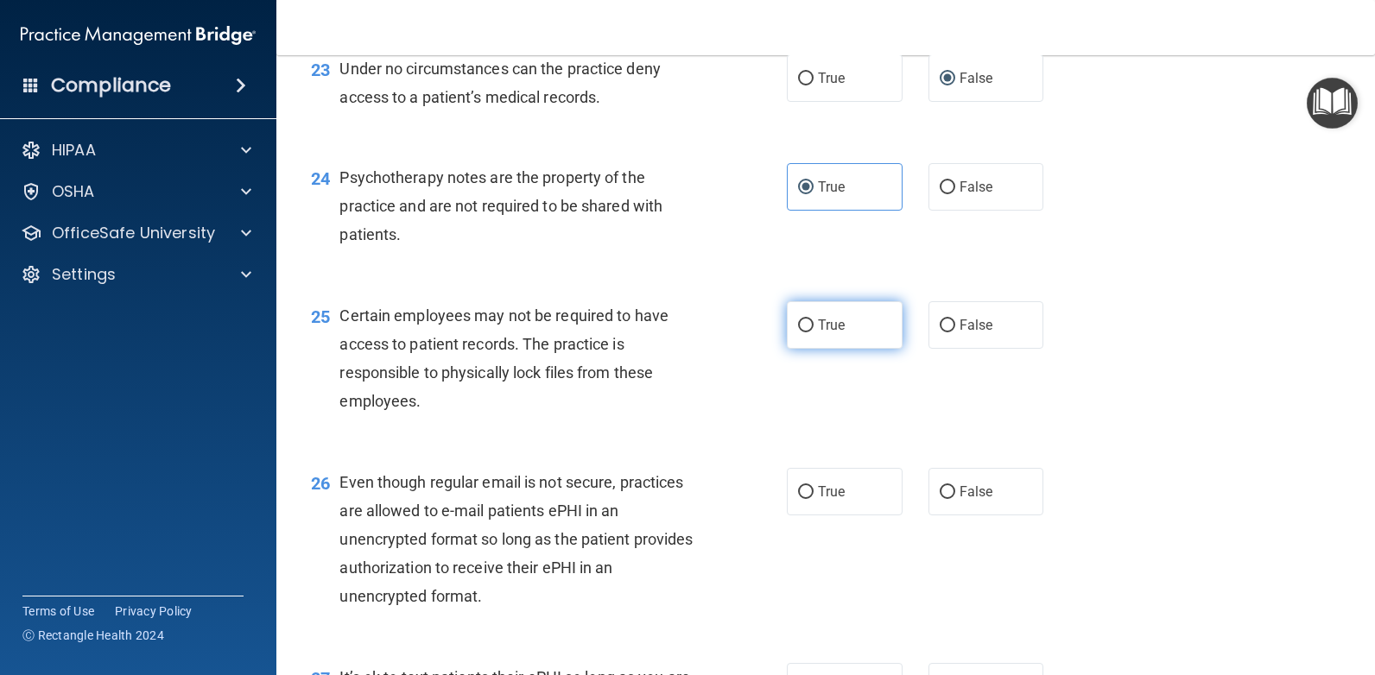
click at [800, 323] on input "True" at bounding box center [806, 326] width 16 height 13
radio input "true"
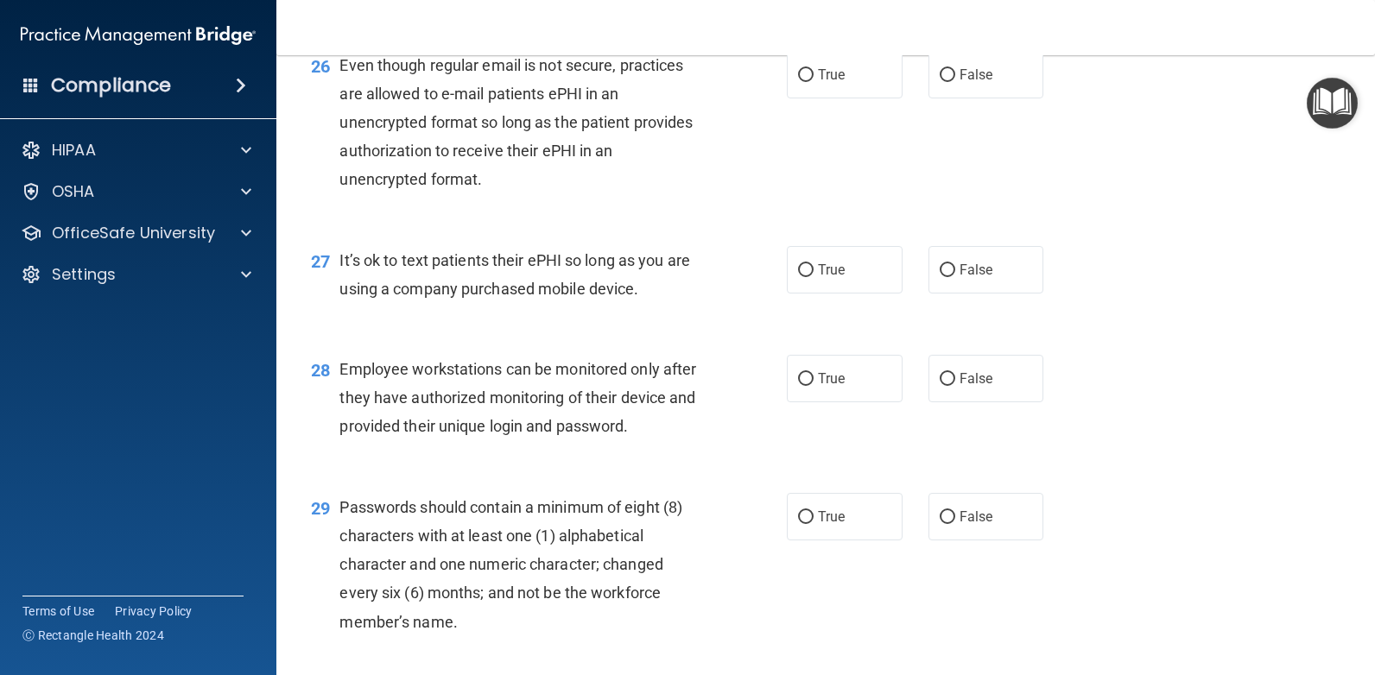
scroll to position [4013, 0]
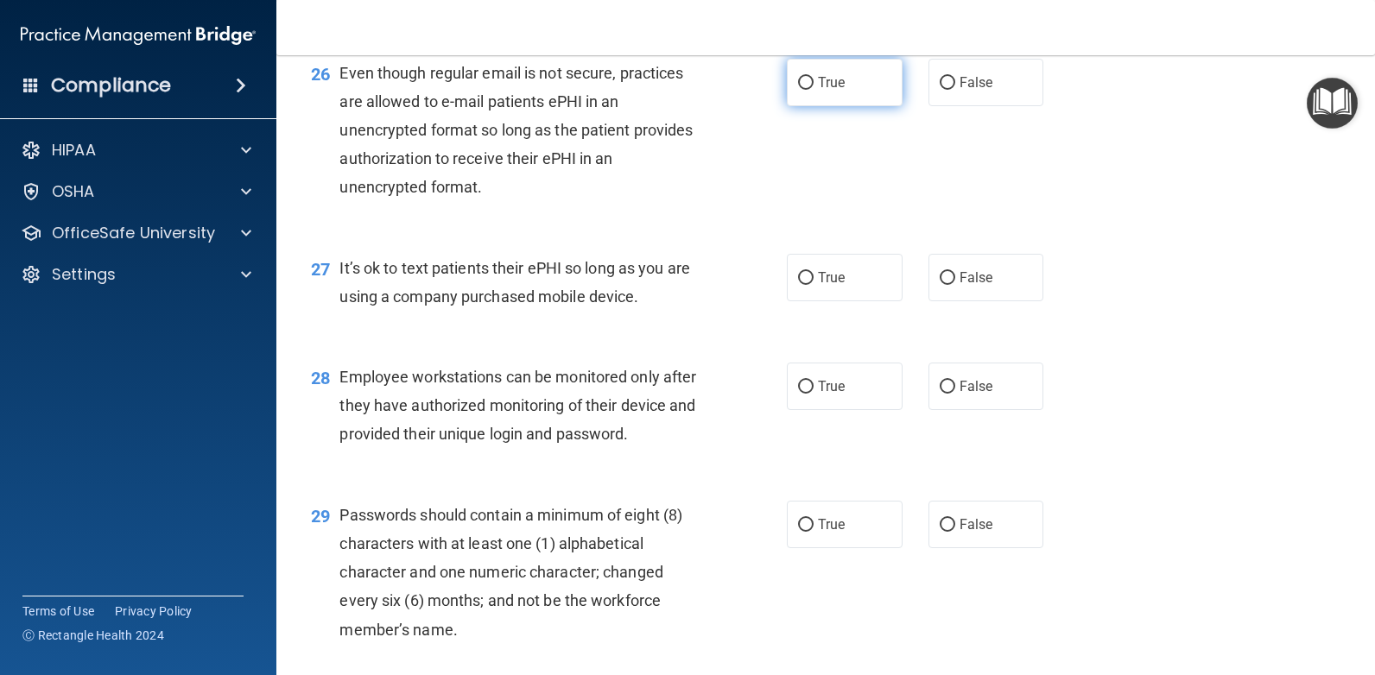
click at [803, 79] on input "True" at bounding box center [806, 83] width 16 height 13
radio input "true"
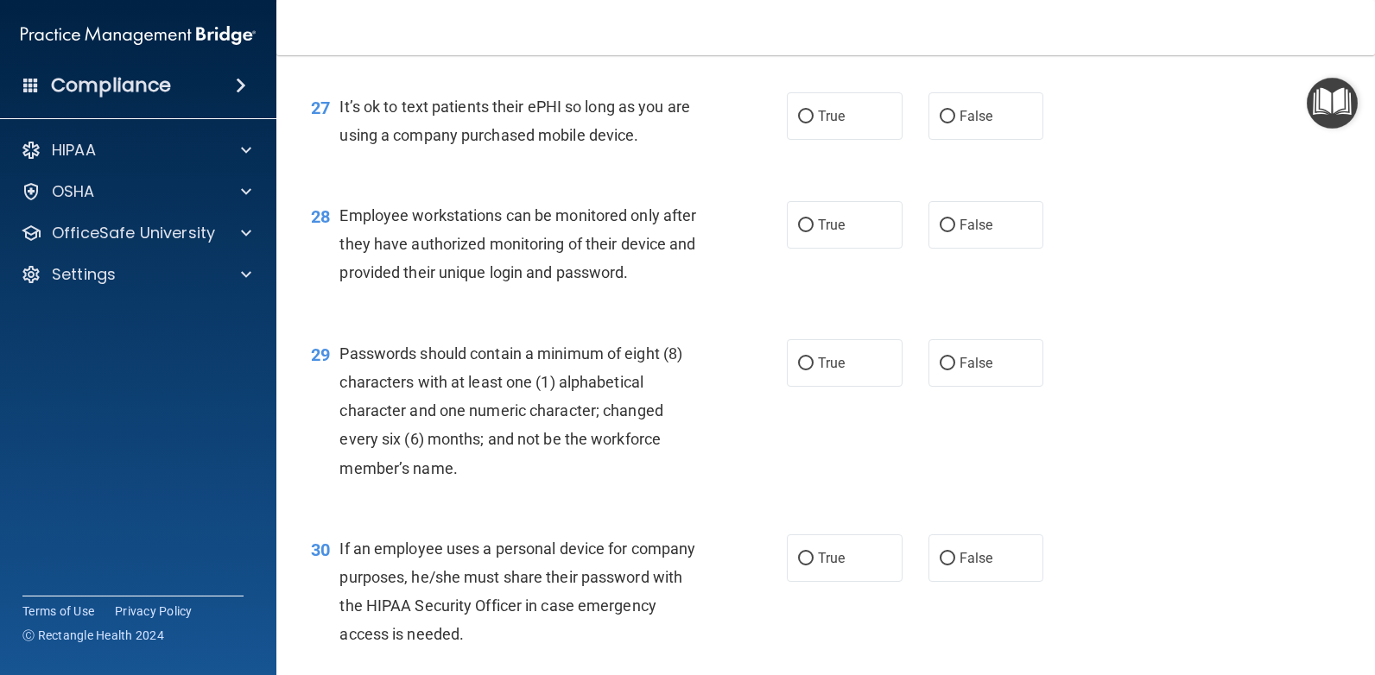
scroll to position [4196, 0]
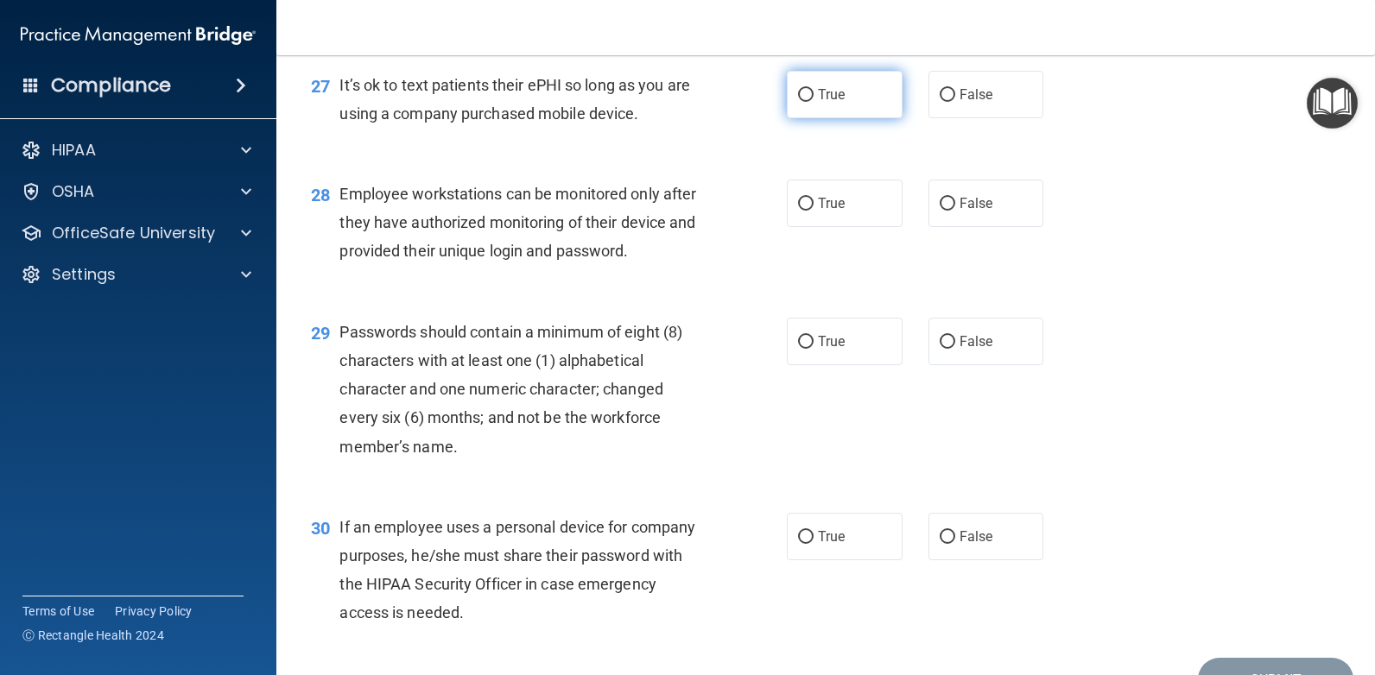
click at [798, 89] on input "True" at bounding box center [806, 95] width 16 height 13
radio input "true"
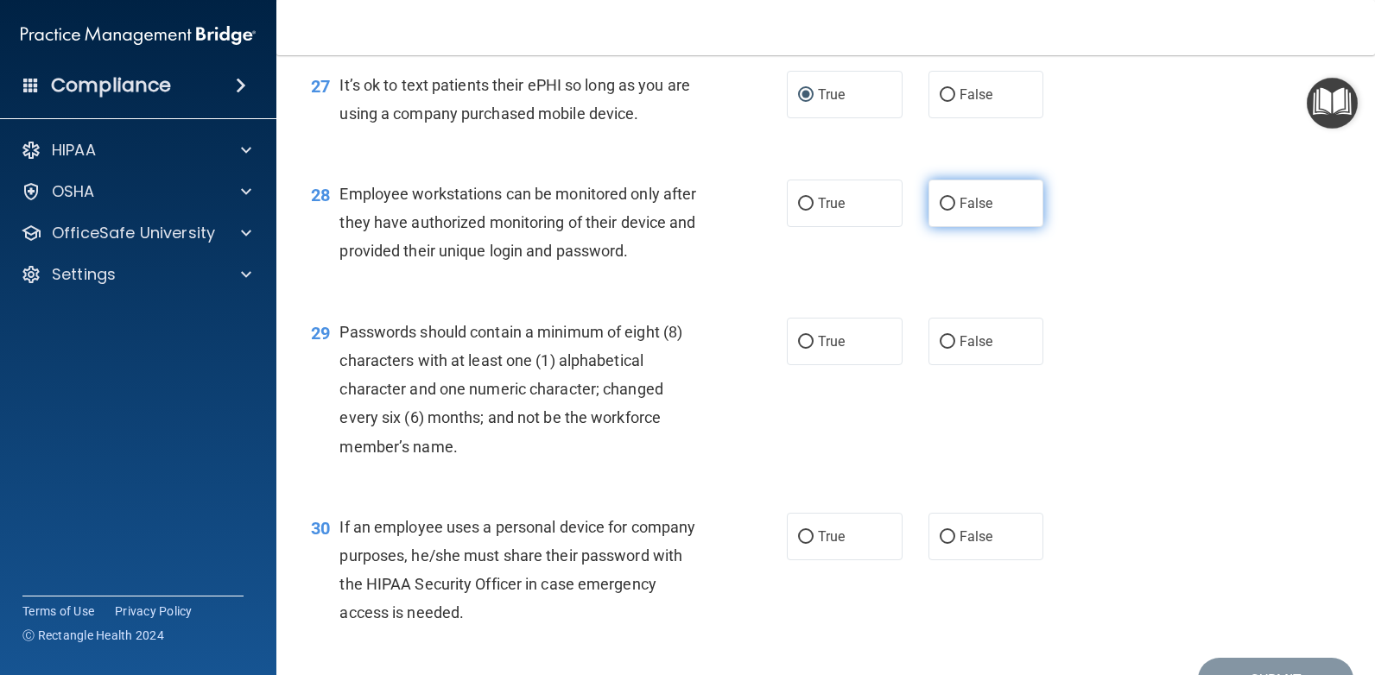
click at [940, 206] on input "False" at bounding box center [948, 204] width 16 height 13
radio input "true"
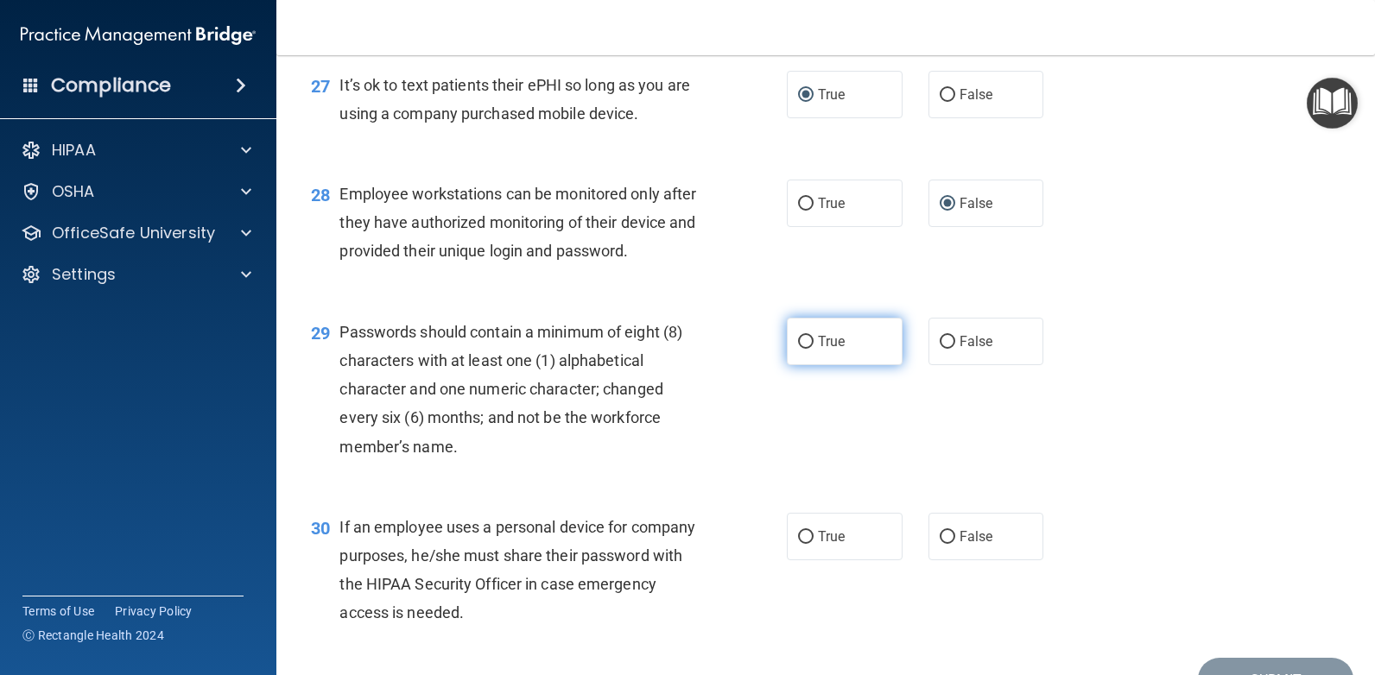
click at [801, 344] on input "True" at bounding box center [806, 342] width 16 height 13
radio input "true"
click at [940, 535] on input "False" at bounding box center [948, 537] width 16 height 13
radio input "true"
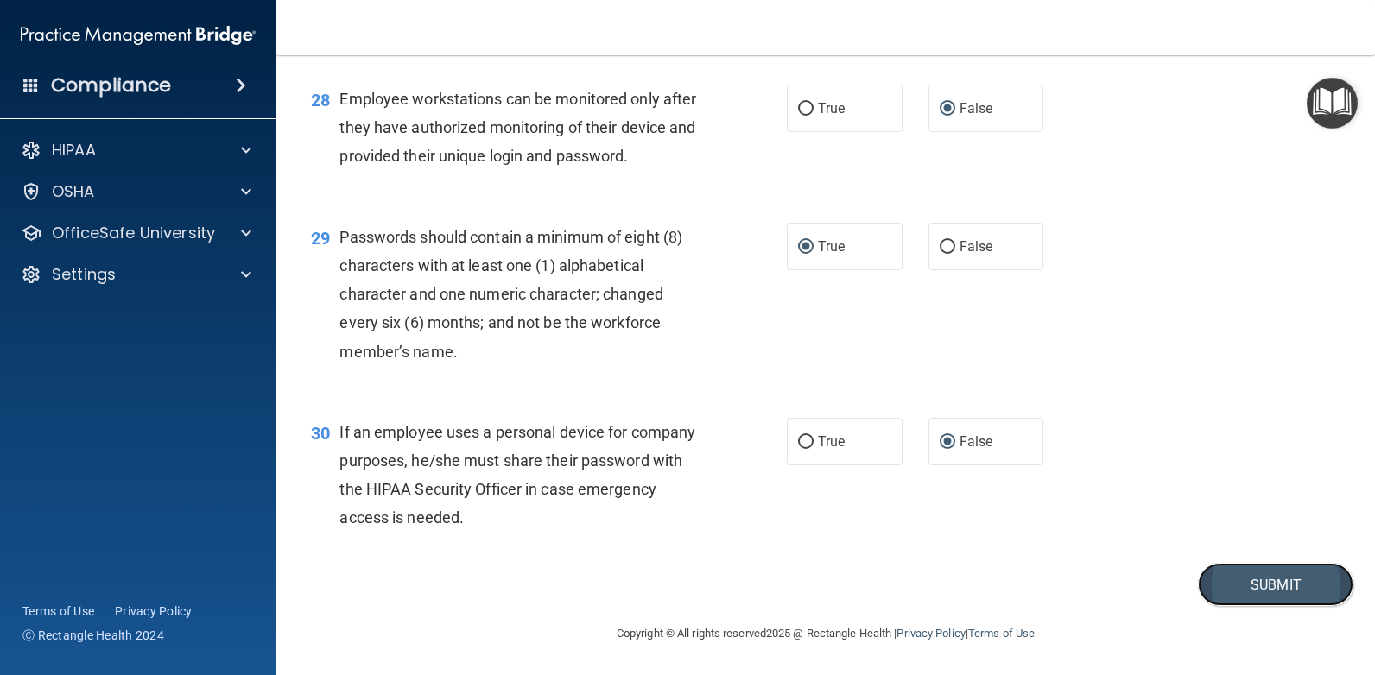
click at [1288, 589] on button "Submit" at bounding box center [1275, 585] width 155 height 44
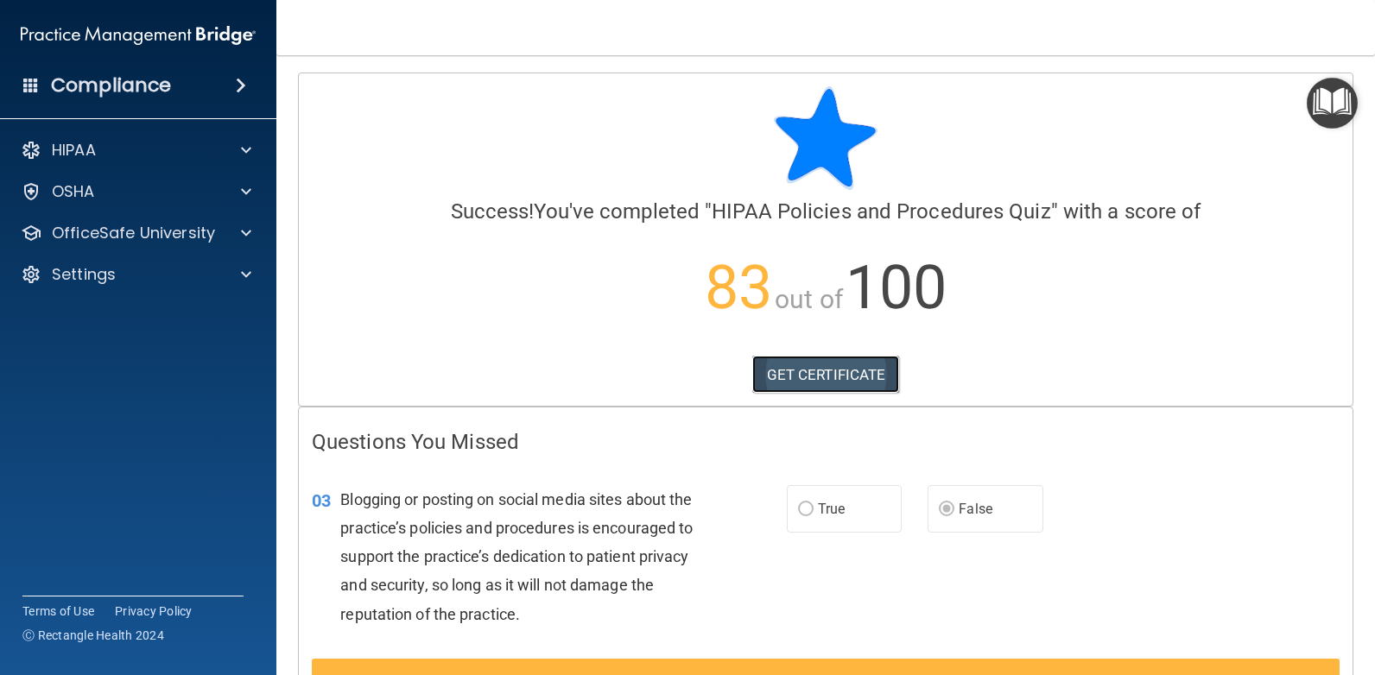
click at [796, 375] on link "GET CERTIFICATE" at bounding box center [826, 375] width 148 height 38
click at [103, 231] on p "OfficeSafe University" at bounding box center [133, 233] width 163 height 21
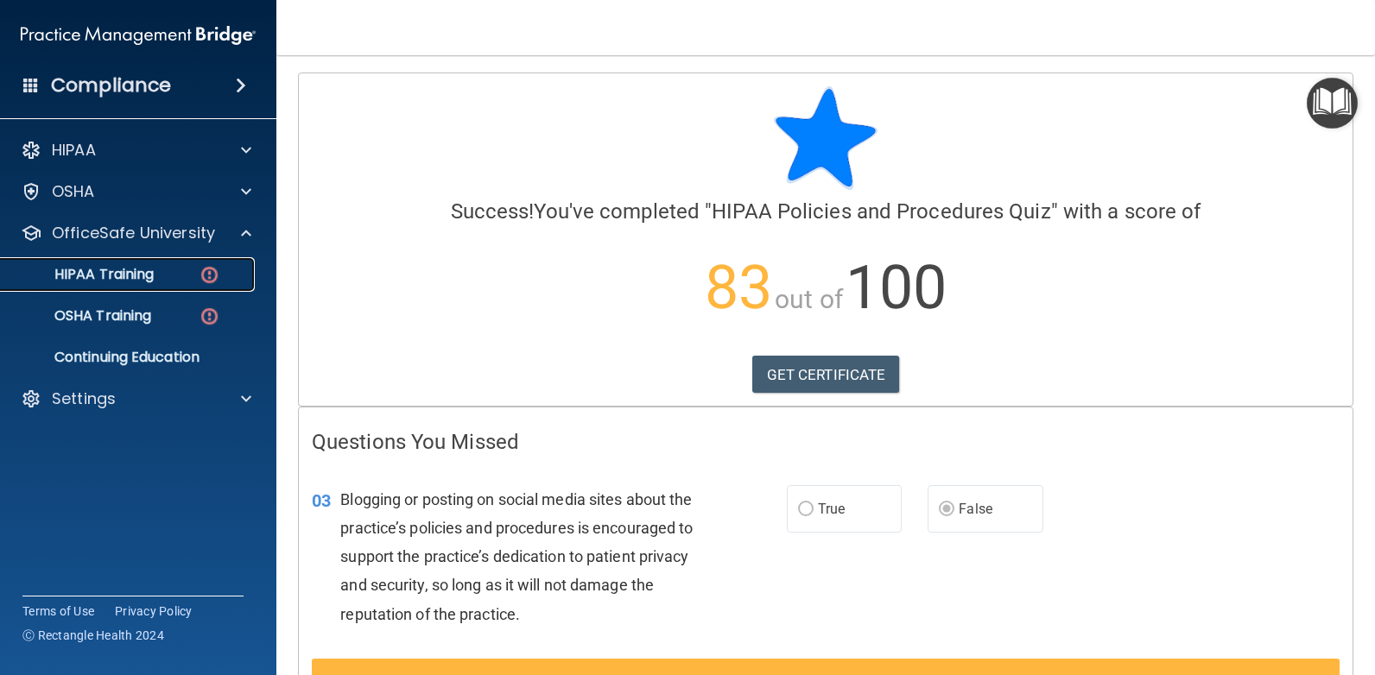
click at [98, 271] on p "HIPAA Training" at bounding box center [82, 274] width 142 height 17
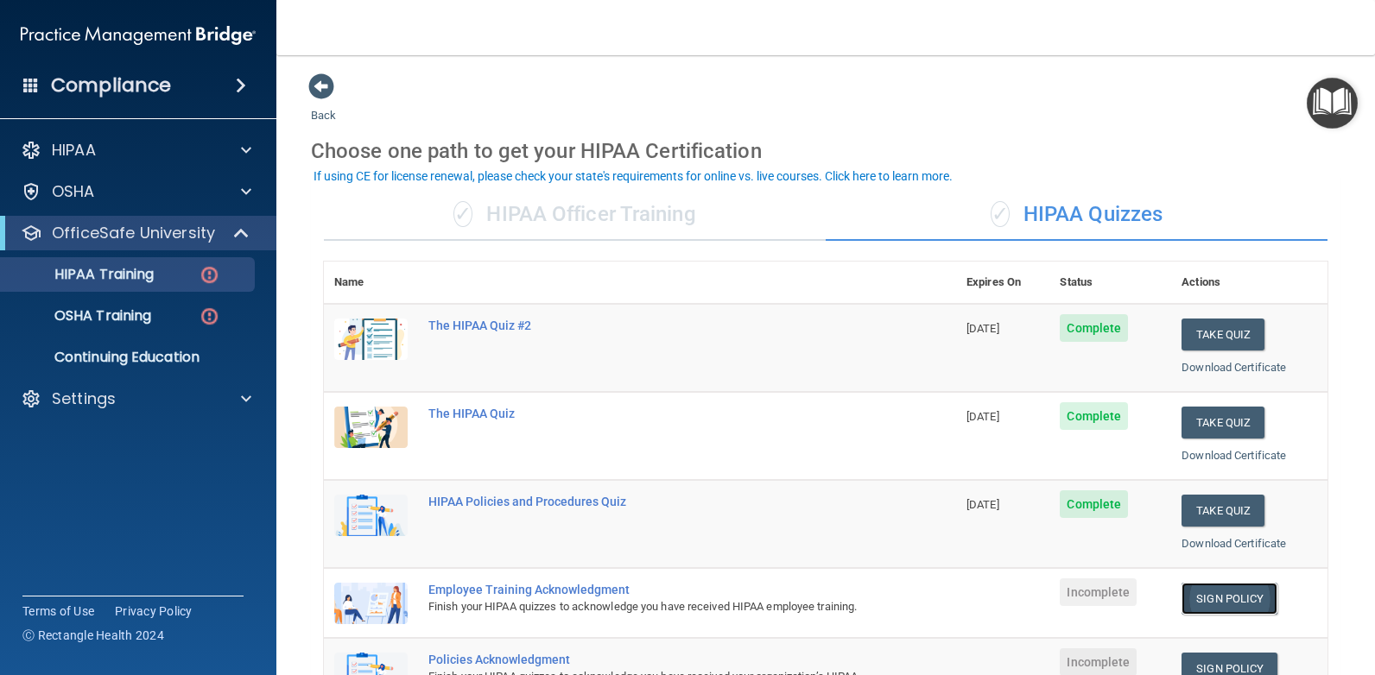
click at [1211, 595] on link "Sign Policy" at bounding box center [1229, 599] width 96 height 32
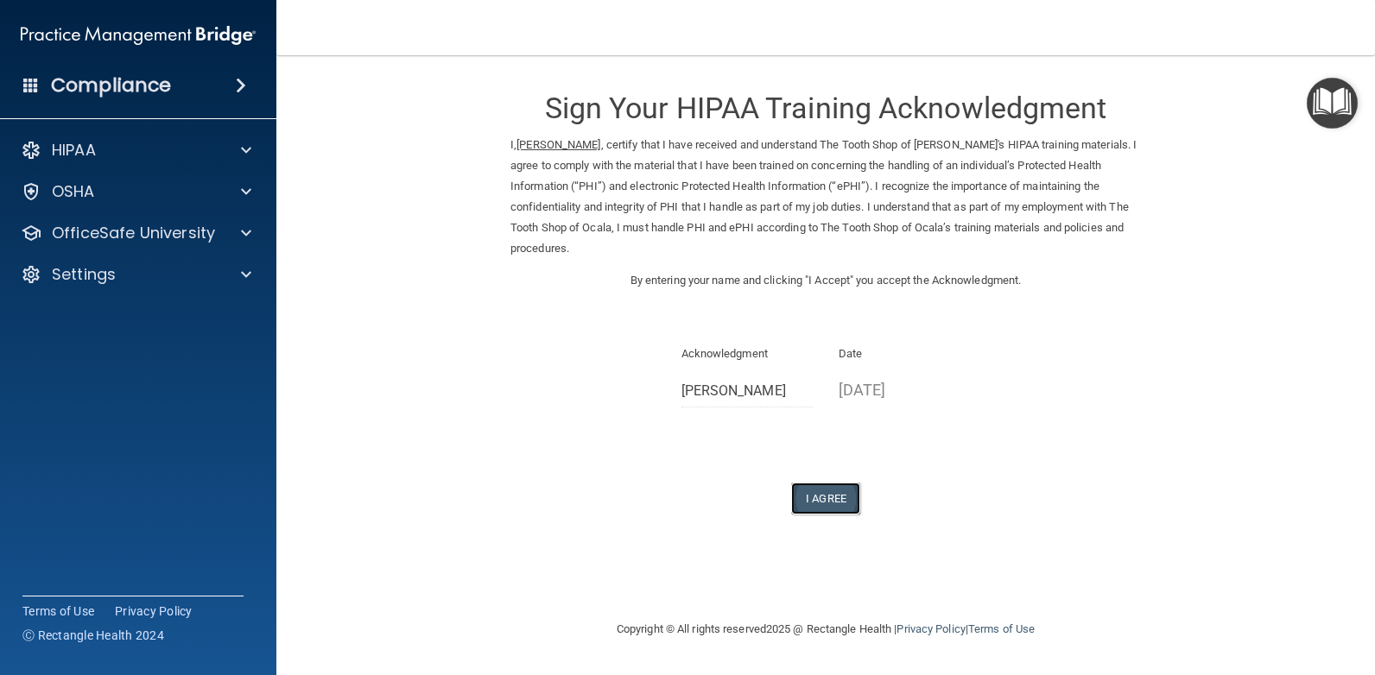
click at [827, 483] on button "I Agree" at bounding box center [825, 499] width 69 height 32
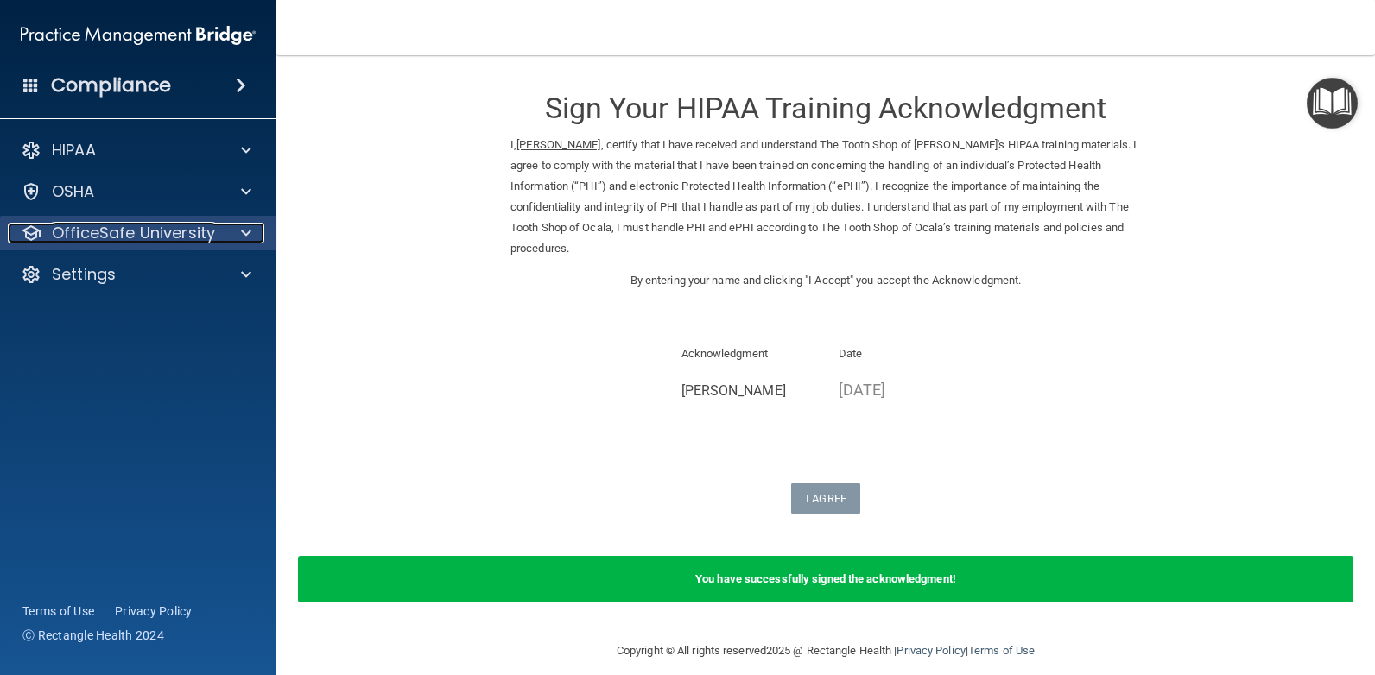
click at [153, 230] on p "OfficeSafe University" at bounding box center [133, 233] width 163 height 21
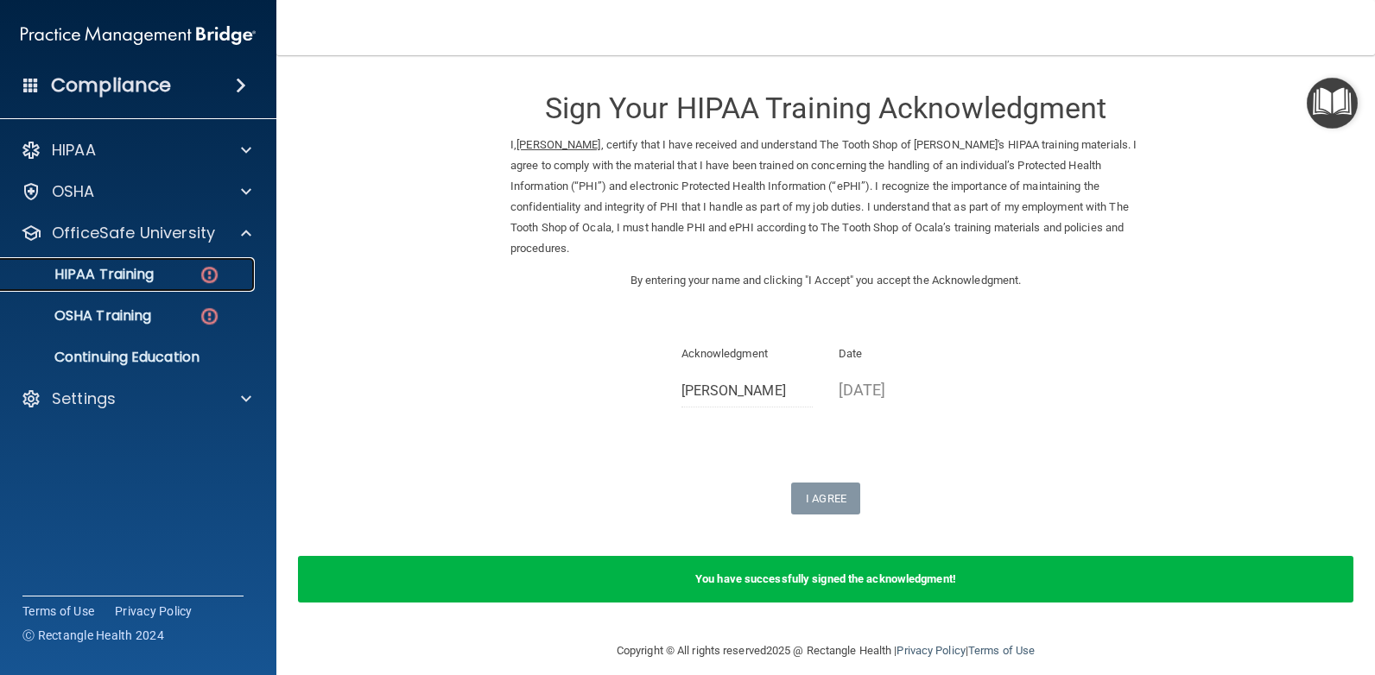
click at [147, 269] on p "HIPAA Training" at bounding box center [82, 274] width 142 height 17
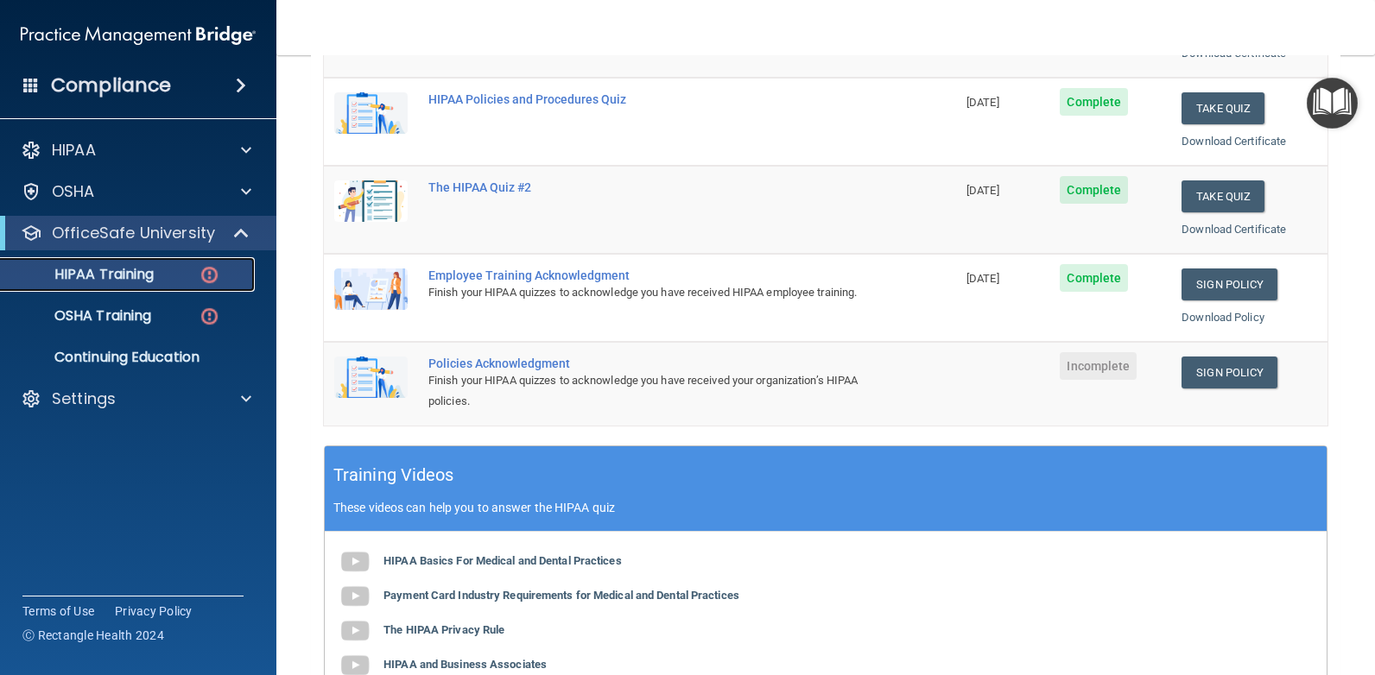
scroll to position [316, 0]
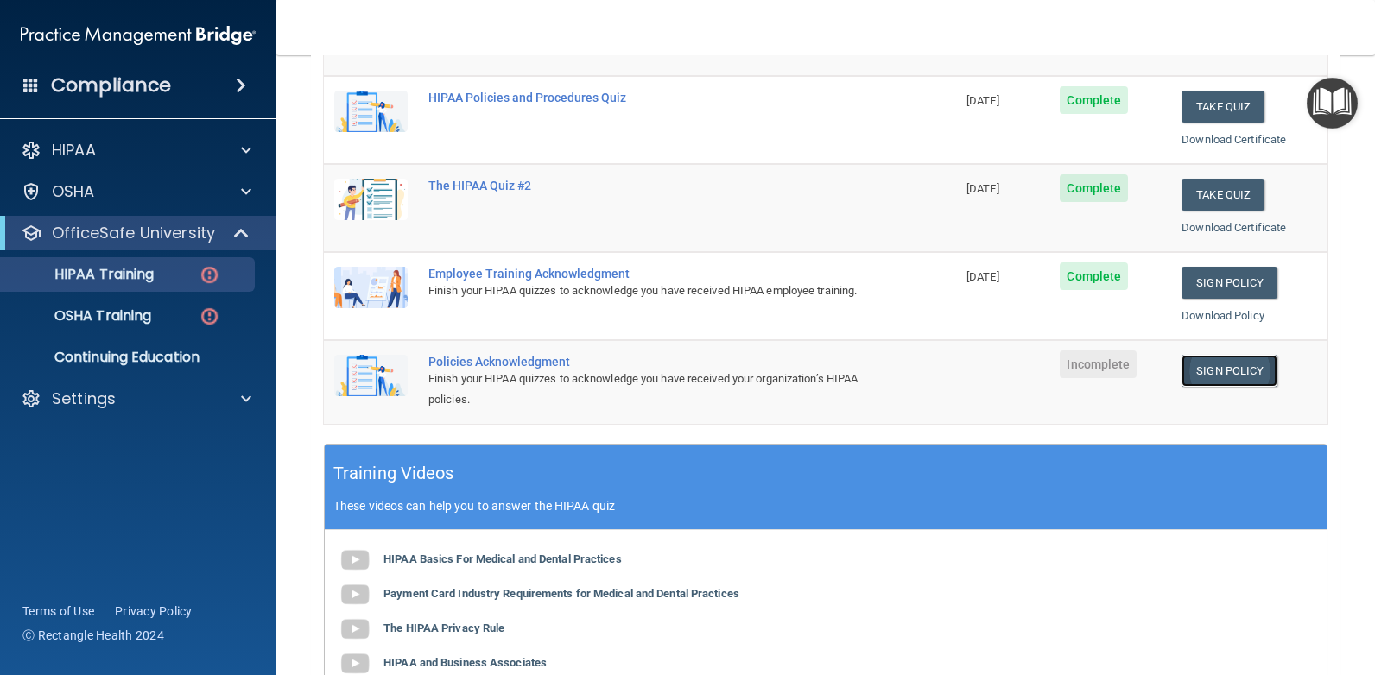
click at [1231, 370] on link "Sign Policy" at bounding box center [1229, 371] width 96 height 32
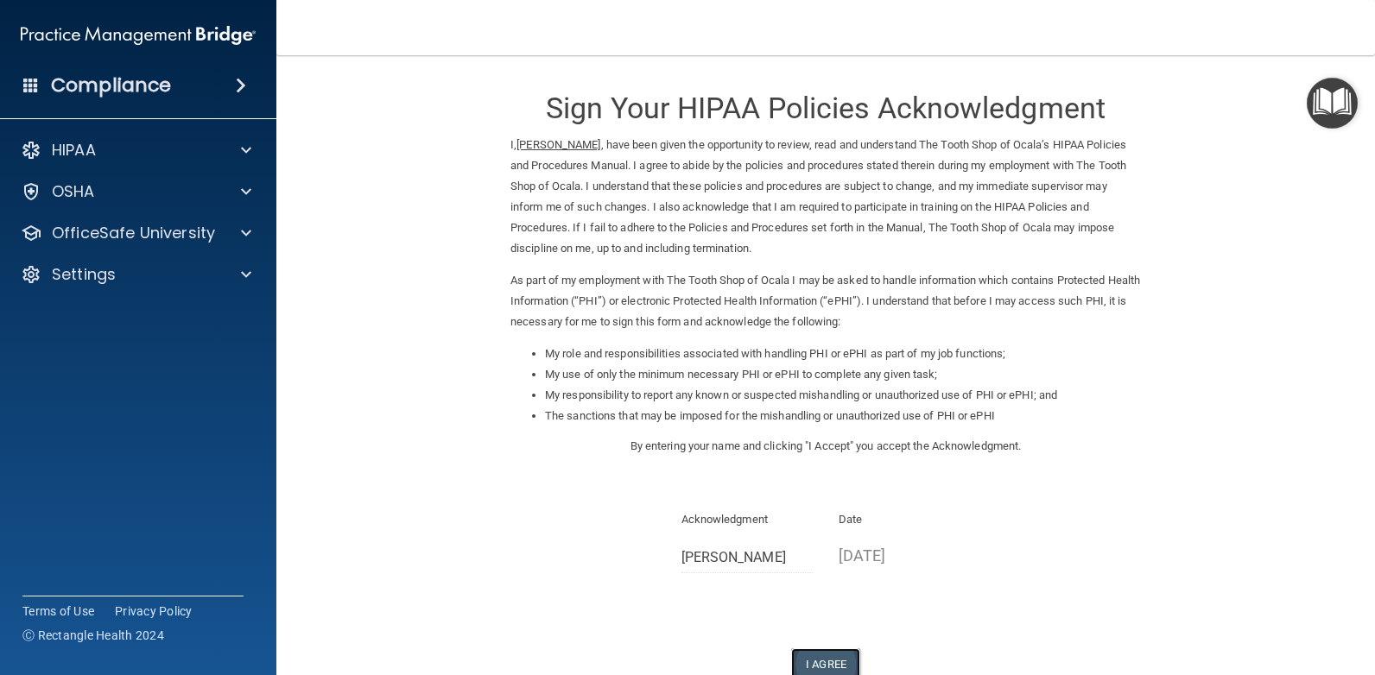
click at [819, 658] on button "I Agree" at bounding box center [825, 665] width 69 height 32
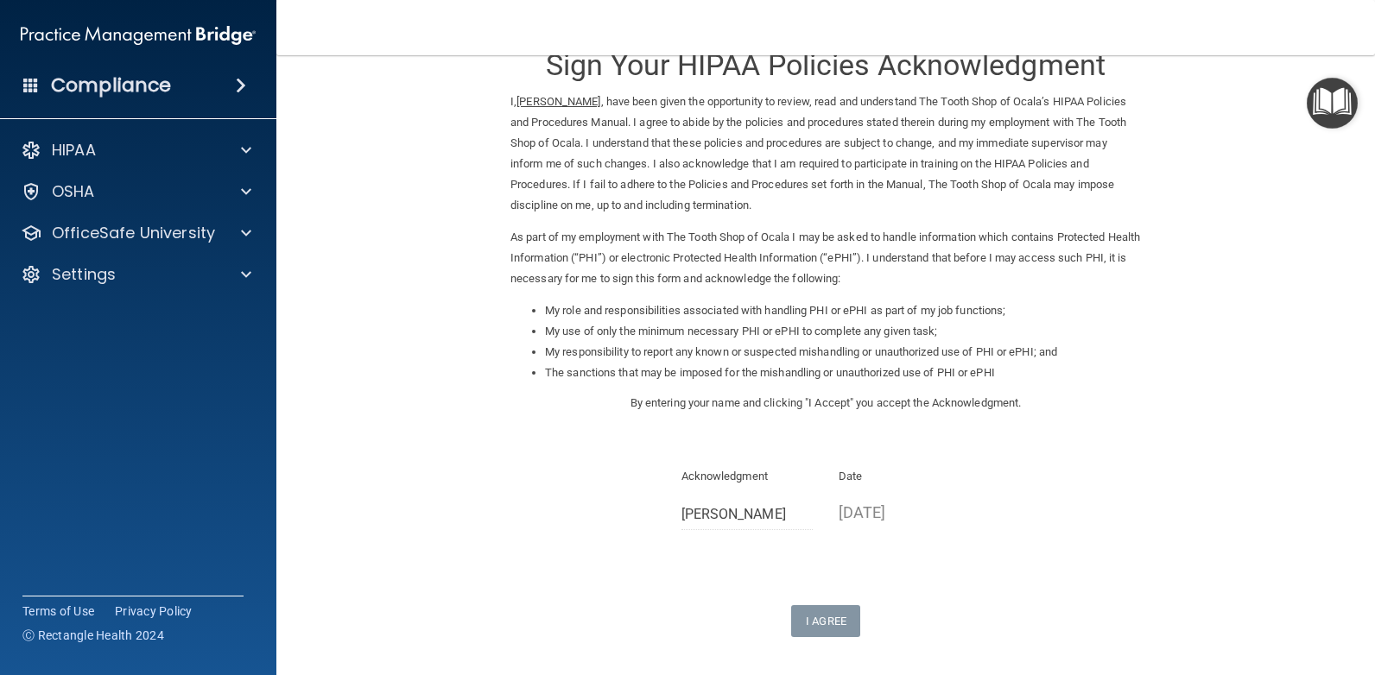
scroll to position [50, 0]
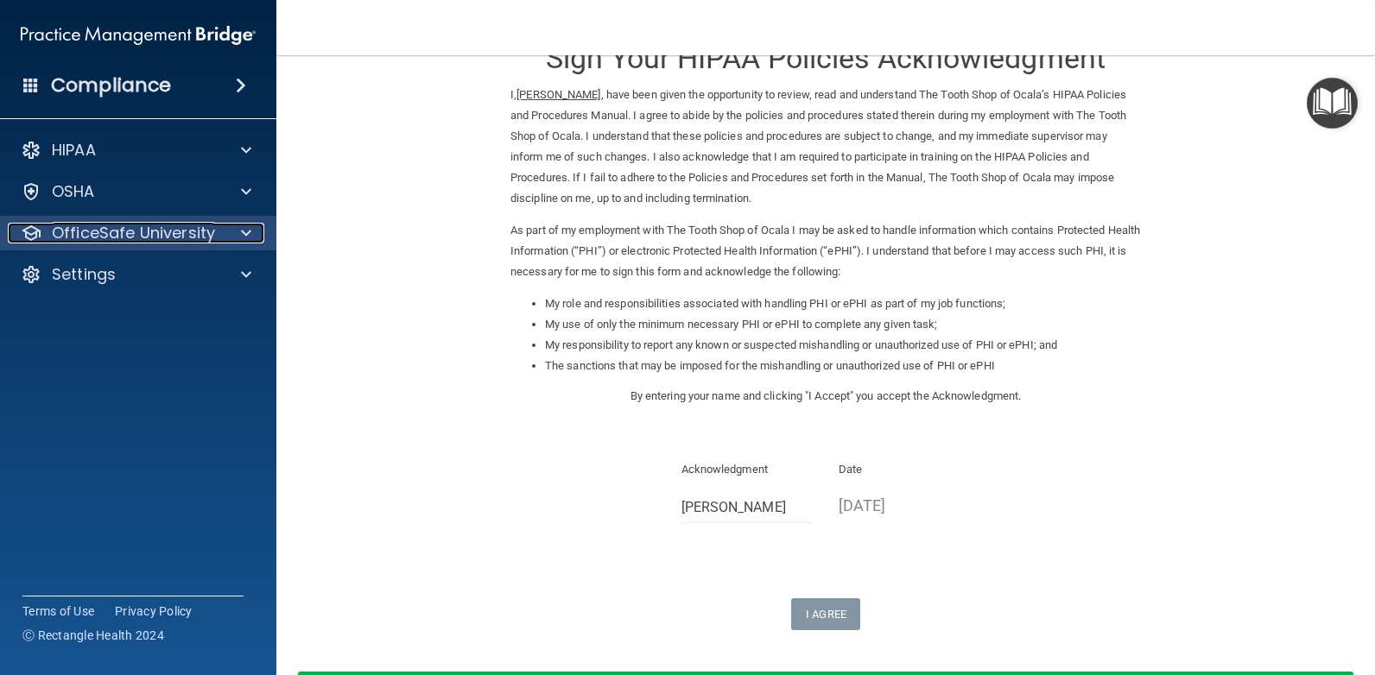
click at [240, 235] on div at bounding box center [243, 233] width 43 height 21
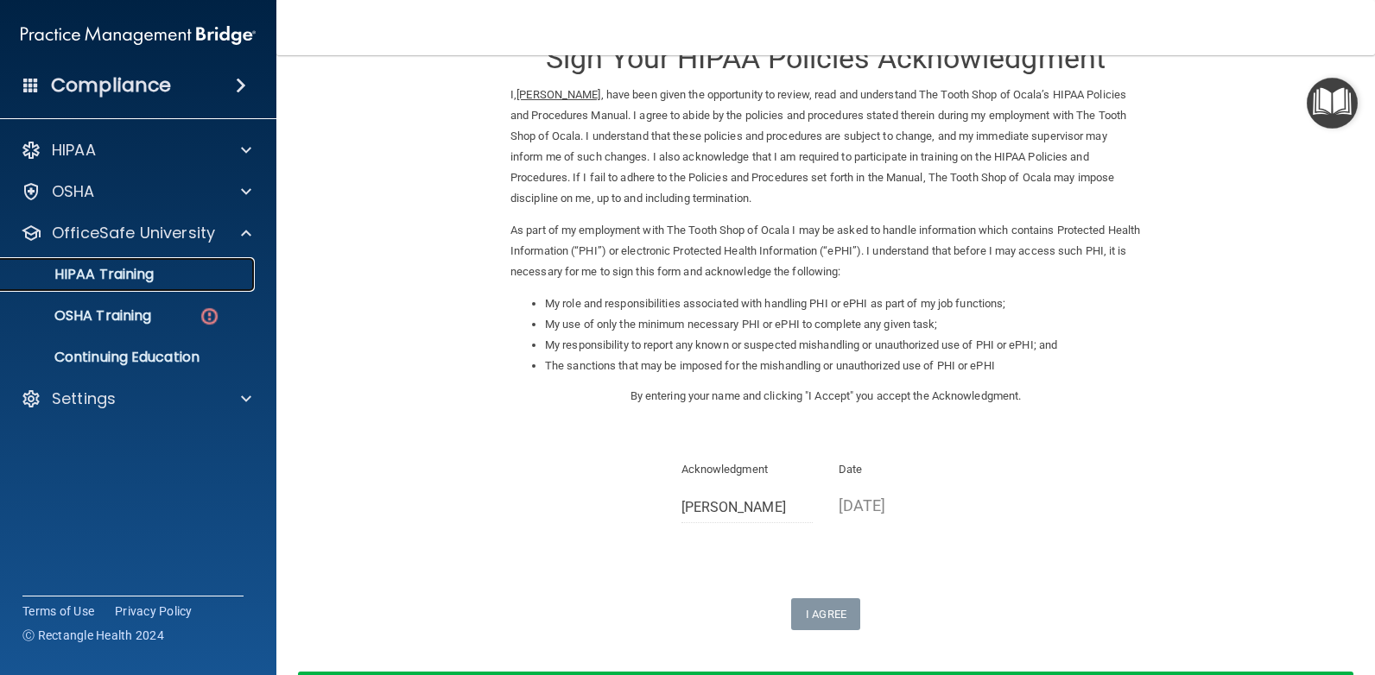
click at [147, 274] on p "HIPAA Training" at bounding box center [82, 274] width 142 height 17
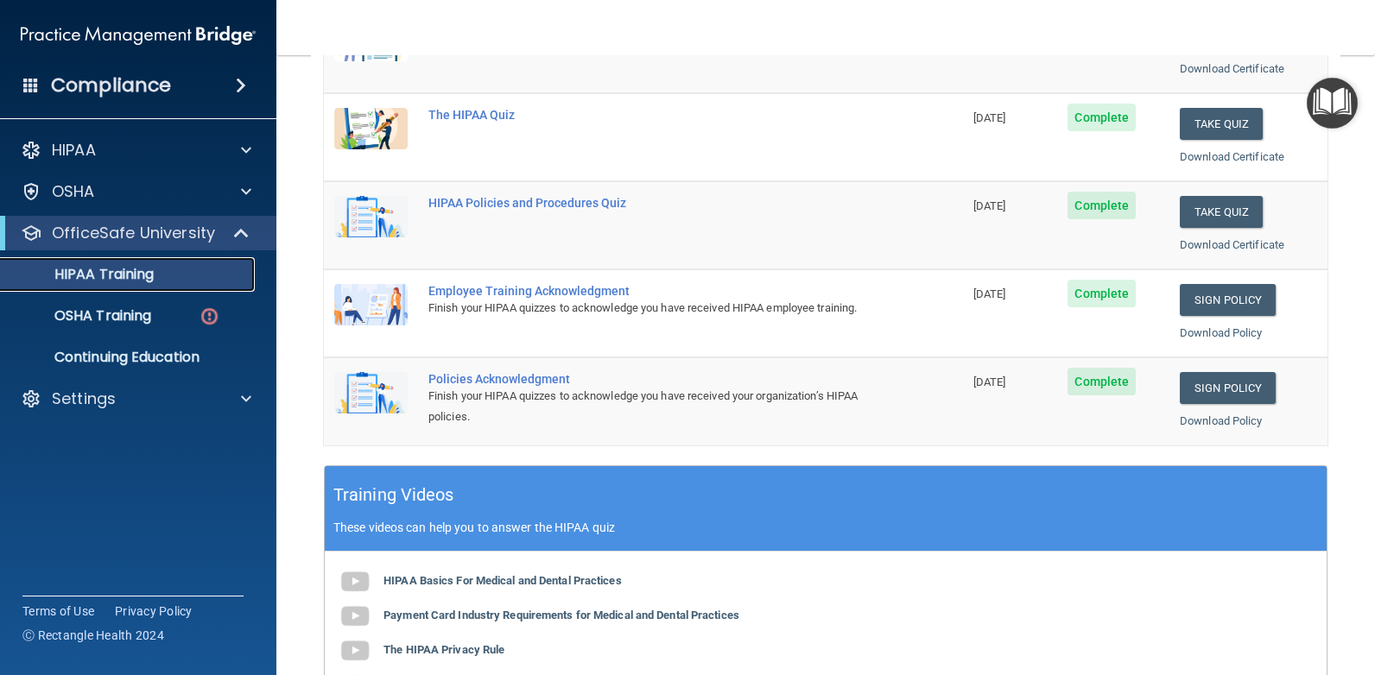
scroll to position [312, 0]
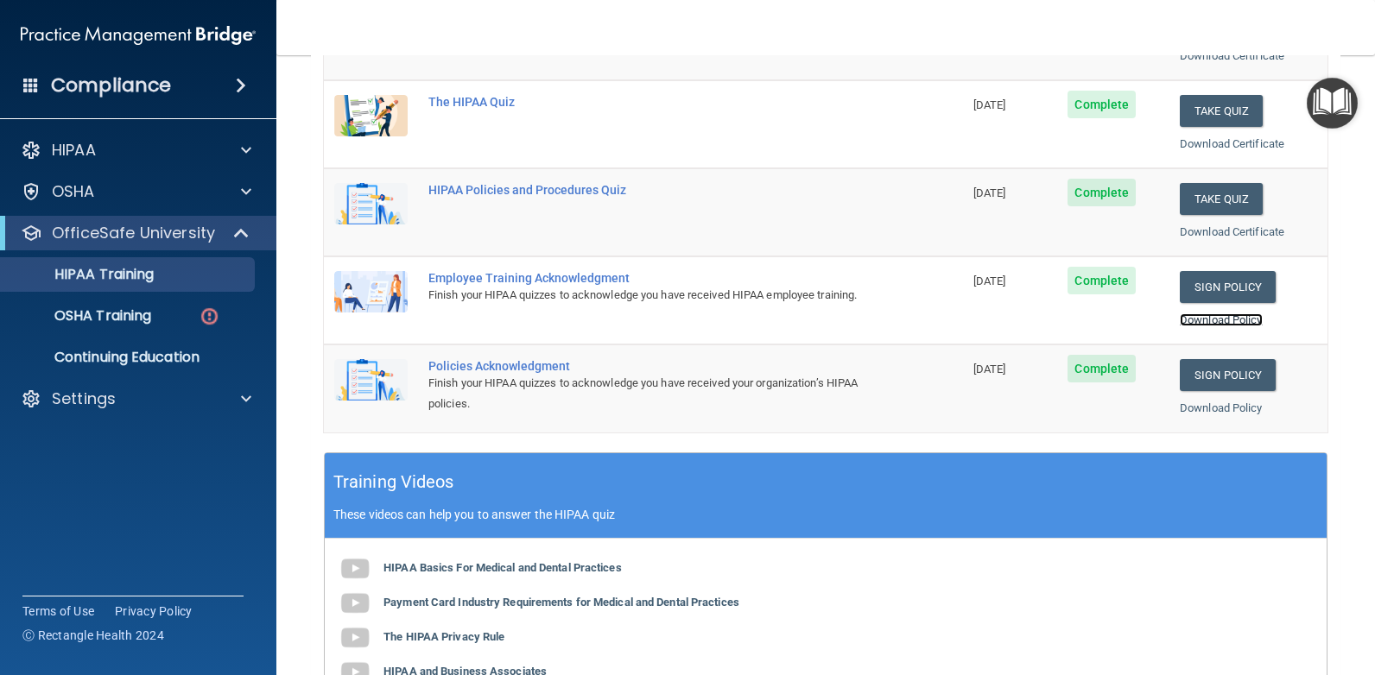
click at [1224, 317] on link "Download Policy" at bounding box center [1221, 319] width 83 height 13
click at [1224, 318] on link "Download Policy" at bounding box center [1221, 319] width 83 height 13
click at [1206, 405] on link "Download Policy" at bounding box center [1221, 408] width 83 height 13
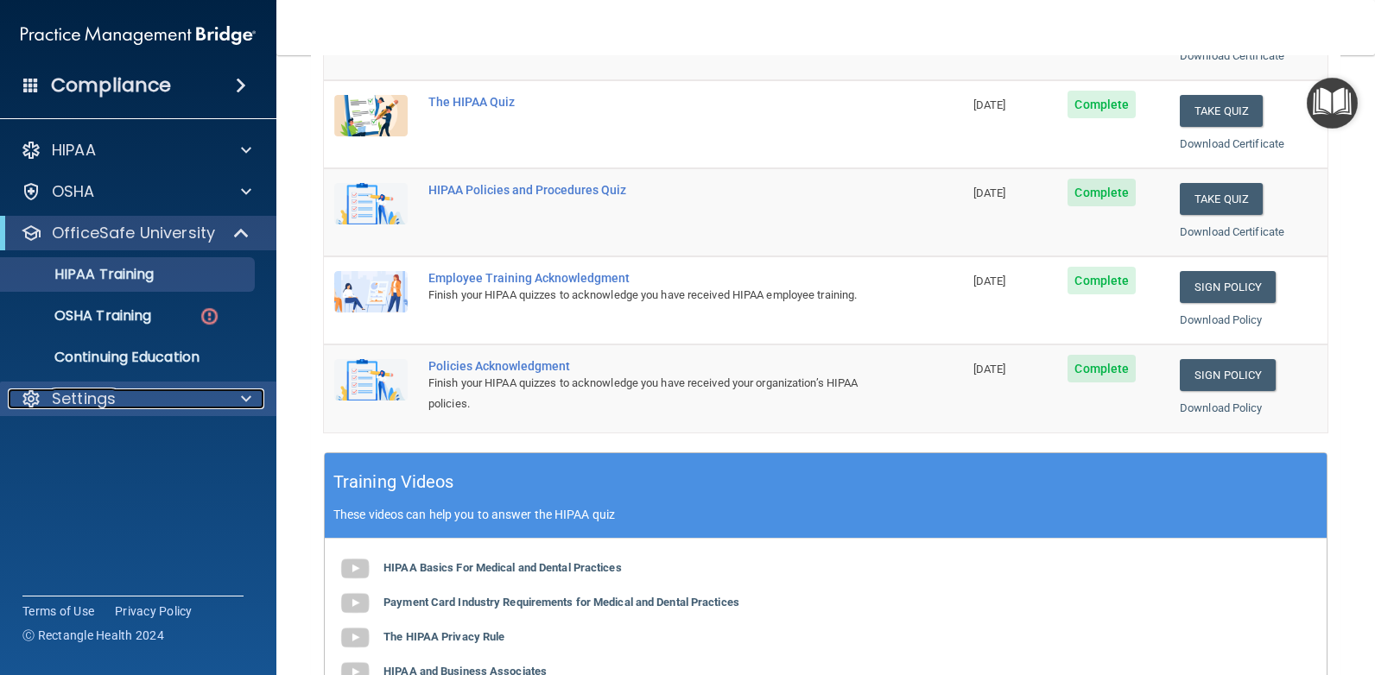
click at [244, 404] on span at bounding box center [246, 399] width 10 height 21
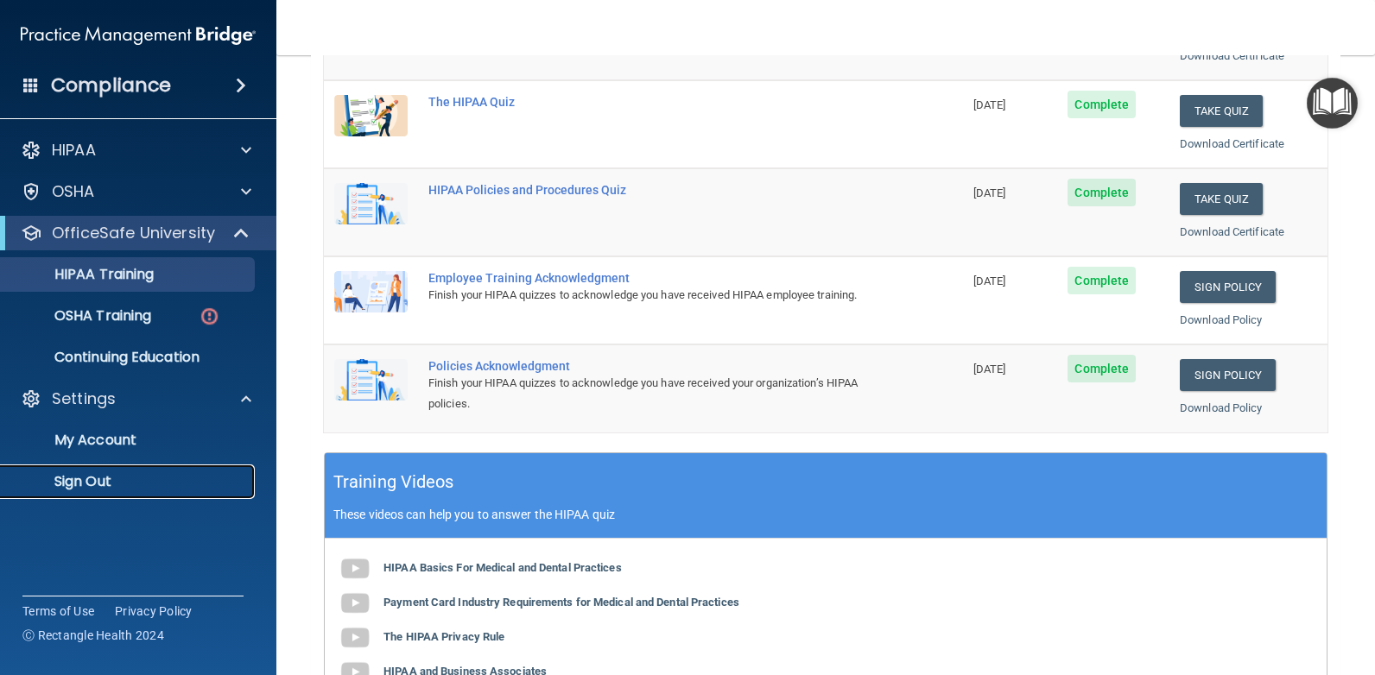
click at [101, 480] on p "Sign Out" at bounding box center [129, 481] width 236 height 17
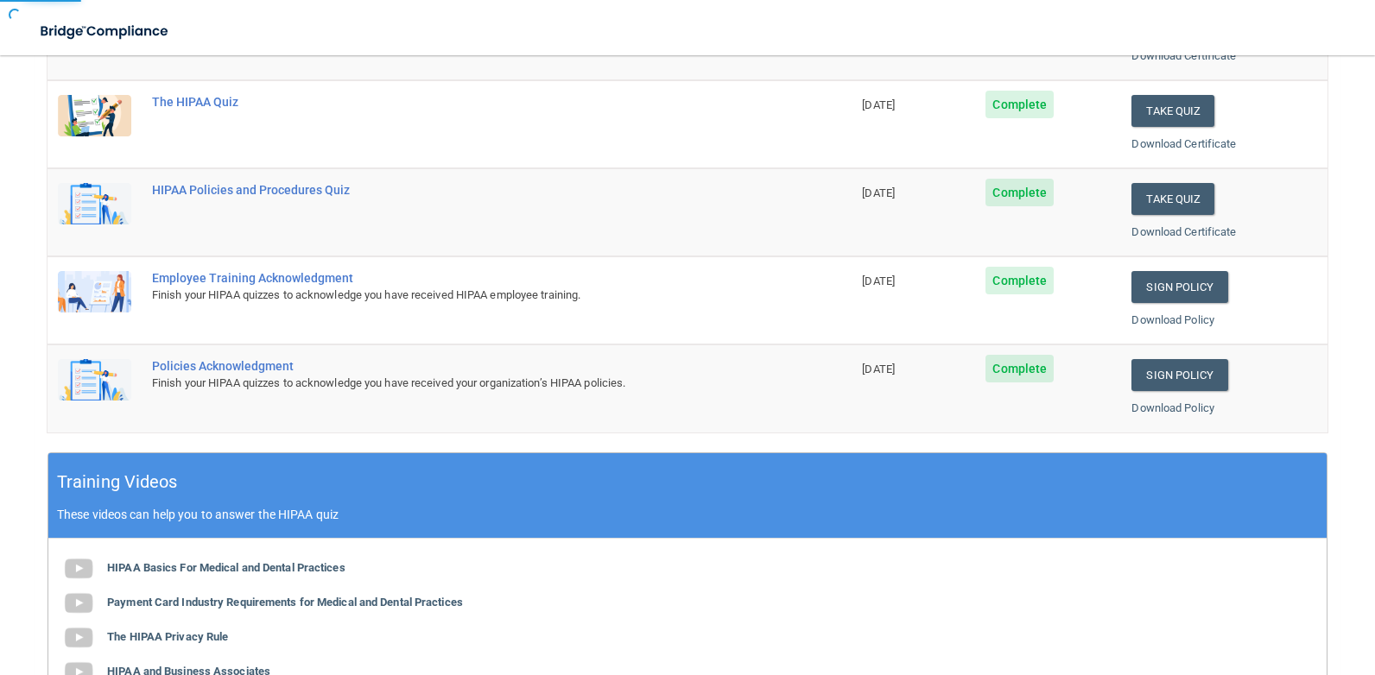
scroll to position [19, 0]
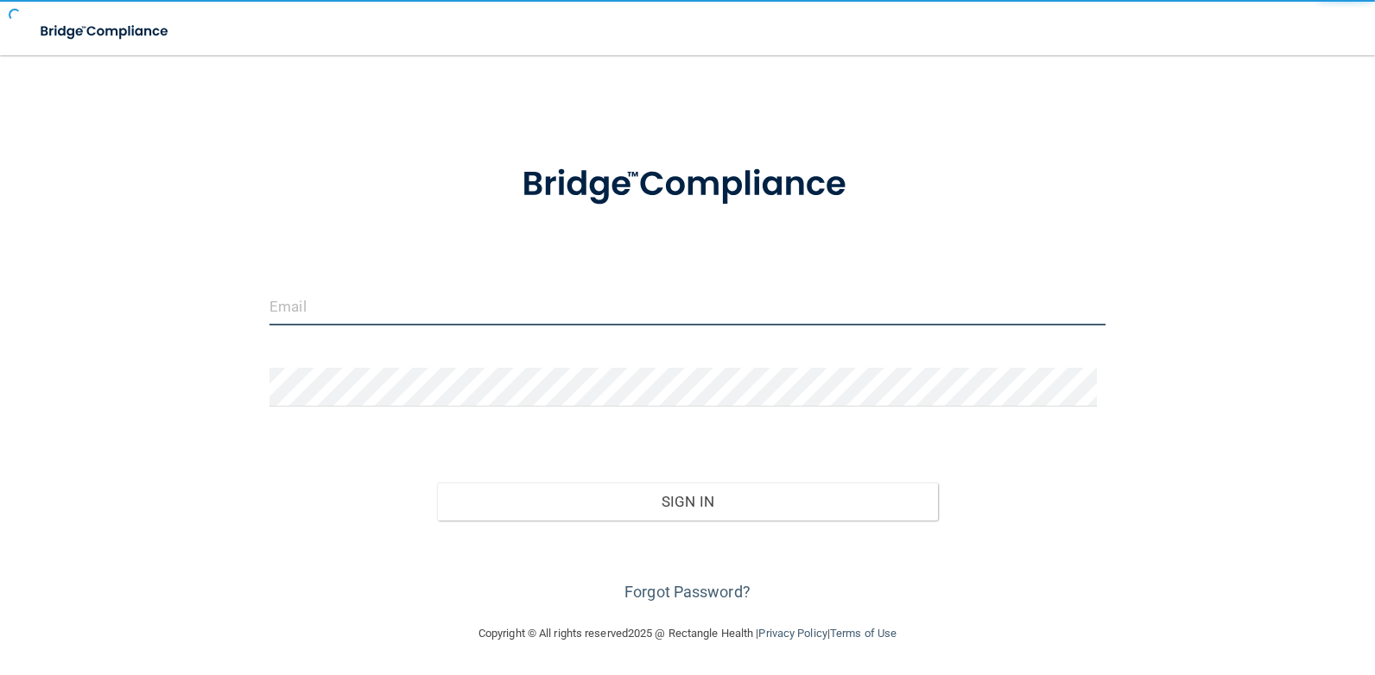
type input "[EMAIL_ADDRESS][DOMAIN_NAME]"
